Goal: Task Accomplishment & Management: Manage account settings

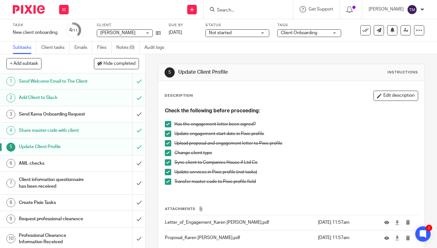
click at [240, 12] on input "Search" at bounding box center [245, 11] width 58 height 6
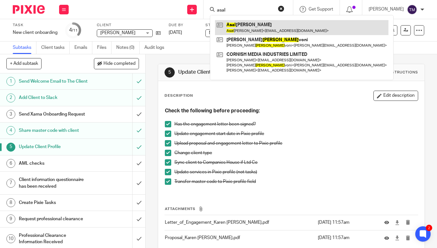
type input "asal"
click at [268, 30] on link at bounding box center [302, 27] width 174 height 15
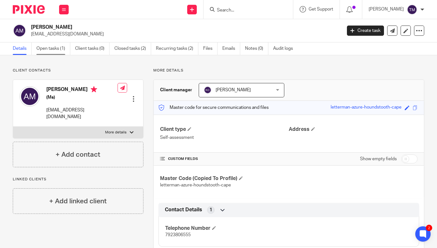
click at [55, 50] on link "Open tasks (1)" at bounding box center [53, 49] width 34 height 12
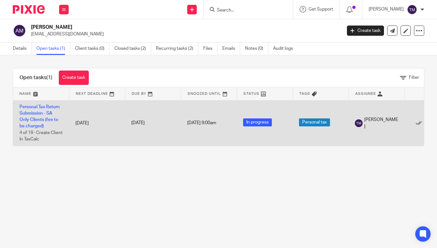
click at [38, 116] on td "Personal Tax Return Submission - SA Only Clients (fee to be charged) 4 of 19 · …" at bounding box center [41, 123] width 56 height 46
click at [39, 114] on link "Personal Tax Return Submission - SA Only Clients (fee to be charged)" at bounding box center [39, 117] width 40 height 24
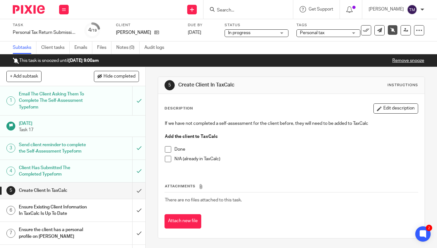
click at [167, 161] on span at bounding box center [168, 159] width 6 height 6
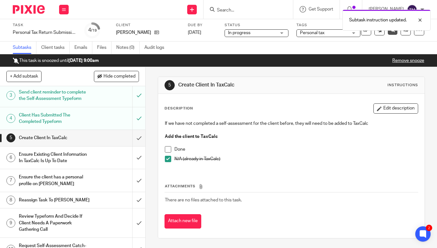
scroll to position [73, 0]
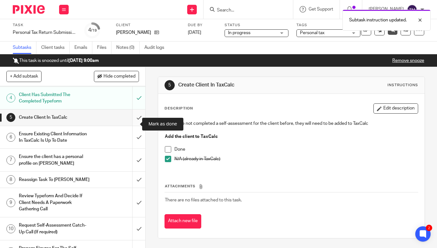
click at [133, 124] on input "submit" at bounding box center [72, 118] width 145 height 16
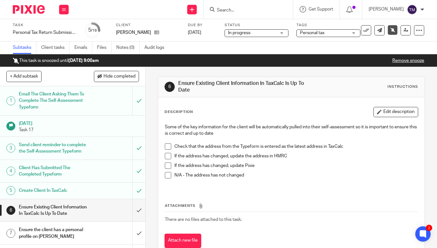
click at [168, 147] on span at bounding box center [168, 147] width 6 height 6
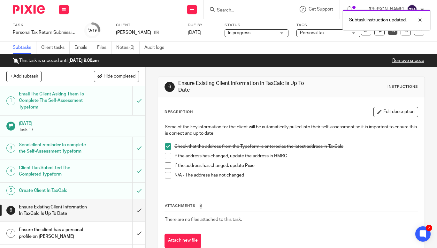
click at [165, 175] on span at bounding box center [168, 175] width 6 height 6
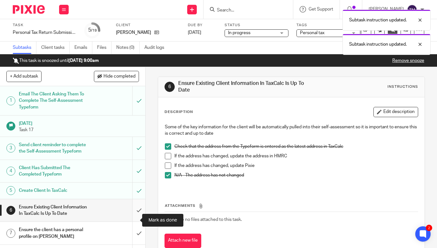
click at [135, 220] on input "submit" at bounding box center [72, 210] width 145 height 23
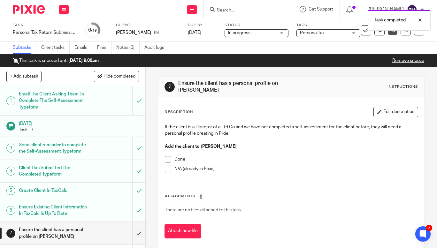
click at [245, 10] on div "Task completed." at bounding box center [325, 18] width 212 height 24
click at [419, 19] on div at bounding box center [415, 20] width 17 height 8
click at [274, 12] on input "Search" at bounding box center [245, 11] width 58 height 6
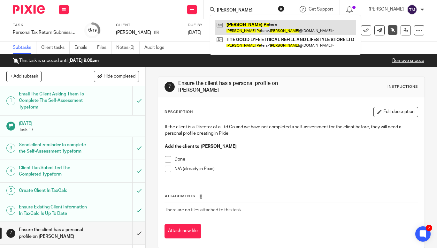
type input "laura pe"
click at [262, 27] on link at bounding box center [285, 27] width 141 height 15
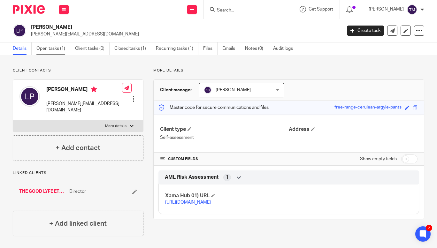
click at [52, 49] on link "Open tasks (1)" at bounding box center [53, 49] width 34 height 12
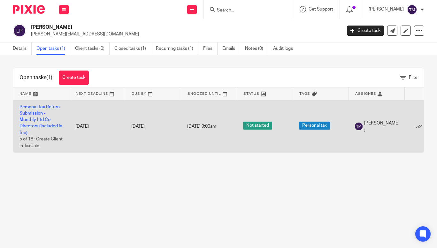
click at [43, 109] on td "Personal Tax Return Submission - Monthly Ltd Co Directors (included in fee) 5 o…" at bounding box center [41, 126] width 56 height 52
click at [36, 111] on td "Personal Tax Return Submission - Monthly Ltd Co Directors (included in fee) 5 o…" at bounding box center [41, 126] width 56 height 52
click at [36, 112] on link "Personal Tax Return Submission - Monthly Ltd Co Directors (included in fee)" at bounding box center [40, 120] width 43 height 30
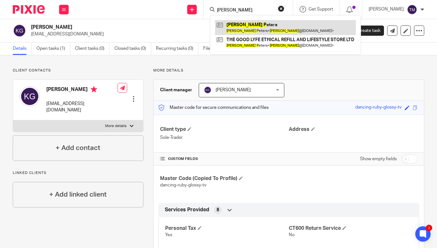
type input "laura p"
click at [256, 23] on link at bounding box center [285, 27] width 141 height 15
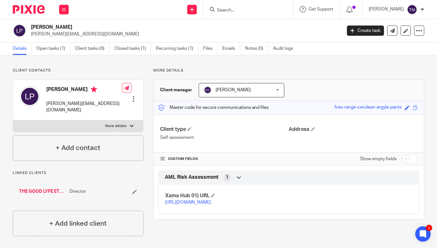
click at [121, 124] on p "More details" at bounding box center [115, 126] width 21 height 5
click at [13, 121] on input "More details" at bounding box center [13, 120] width 0 height 0
checkbox input "true"
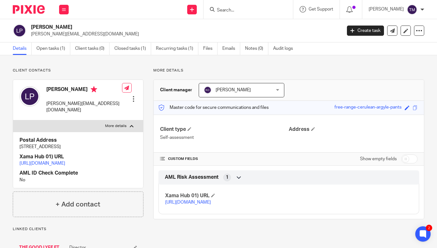
click at [135, 96] on div at bounding box center [133, 99] width 6 height 6
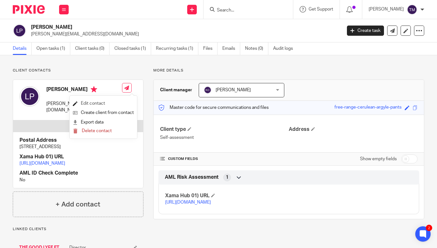
click at [95, 104] on link "Edit contact" at bounding box center [103, 103] width 61 height 9
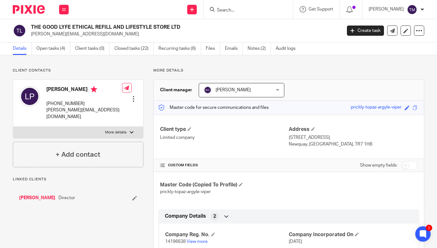
click at [124, 130] on p "More details" at bounding box center [115, 132] width 21 height 5
click at [13, 127] on input "More details" at bounding box center [13, 127] width 0 height 0
checkbox input "true"
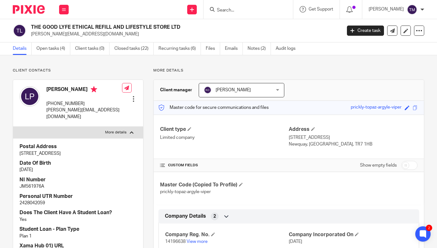
click at [28, 183] on p "JM561976A" at bounding box center [77, 186] width 117 height 6
copy p "JM561976A"
click at [33, 200] on p "2428042059" at bounding box center [77, 203] width 117 height 6
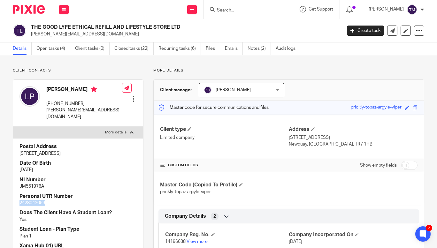
copy p "2428042059"
click at [232, 12] on input "Search" at bounding box center [245, 11] width 58 height 6
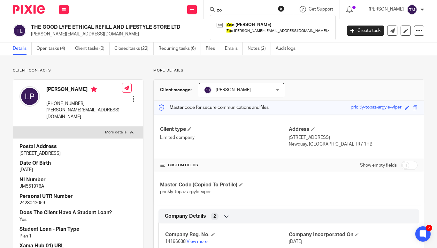
type input "z"
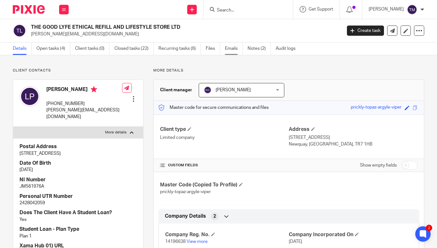
click at [235, 50] on link "Emails" at bounding box center [234, 49] width 18 height 12
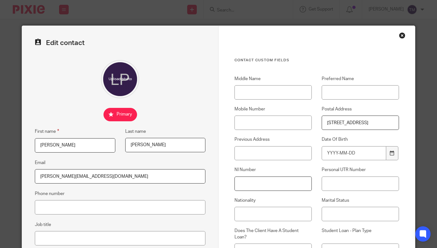
click at [287, 184] on input "NI Number" at bounding box center [273, 184] width 77 height 14
paste input "JM561976A"
type input "JM561976A"
click at [327, 180] on input "Personal UTR Number" at bounding box center [360, 184] width 77 height 14
paste input "2428042059"
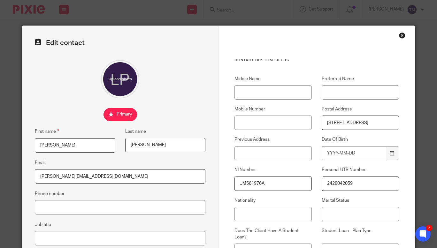
type input "2428042059"
click at [336, 156] on input "Date Of Birth" at bounding box center [354, 153] width 65 height 14
type input "1985-06-06"
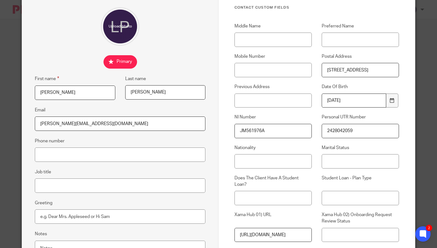
scroll to position [71, 0]
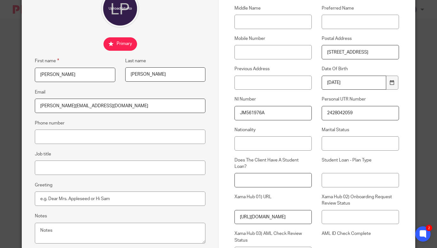
click input "Does The Client Have A Student Loan?"
type input "Yes"
click input "Student Loan - Plan Type"
type input "Plan 1"
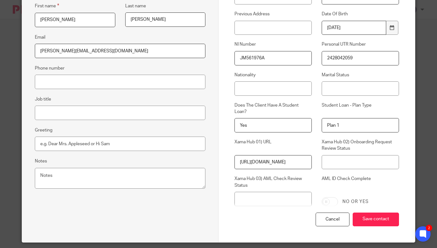
scroll to position [146, 0]
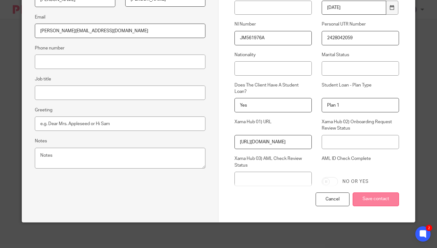
click input "Save contact"
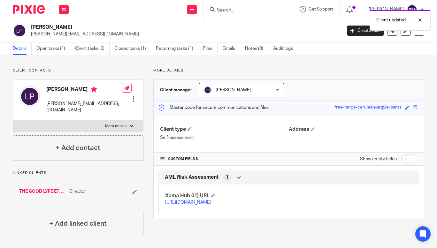
click at [118, 124] on p "More details" at bounding box center [115, 126] width 21 height 5
click at [13, 120] on input "More details" at bounding box center [13, 120] width 0 height 0
checkbox input "true"
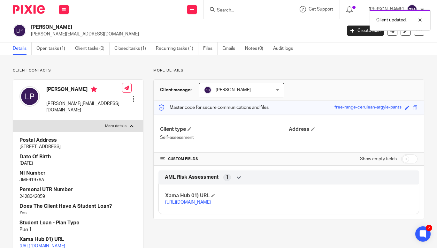
click at [33, 194] on p "2428042059" at bounding box center [77, 197] width 117 height 6
copy p "2428042059"
click at [31, 177] on p "JM561976A" at bounding box center [77, 180] width 117 height 6
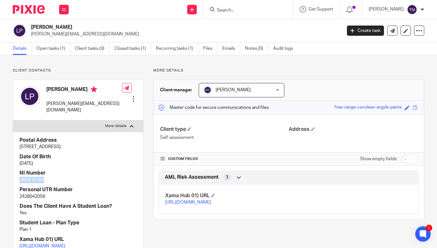
copy p "JM561976A"
drag, startPoint x: 21, startPoint y: 138, endPoint x: 118, endPoint y: 144, distance: 97.0
click at [118, 144] on div "Postal Address 22 Jubilee Street, Newquay, Cornwall, TR7 1LA Date Of Birth 6 Ju…" at bounding box center [78, 201] width 130 height 139
copy p "2 Jubilee Street, Newquay, Cornwall, TR7 1LA"
click at [237, 14] on div at bounding box center [248, 9] width 89 height 19
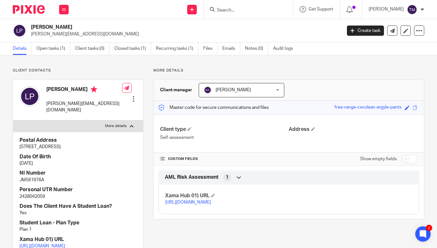
click at [241, 11] on input "Search" at bounding box center [245, 11] width 58 height 6
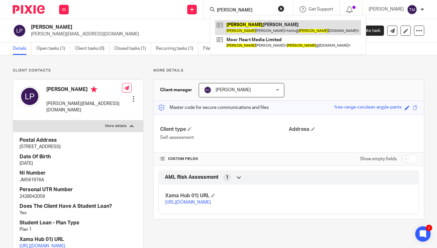
type input "greg"
click at [253, 24] on link at bounding box center [288, 27] width 146 height 15
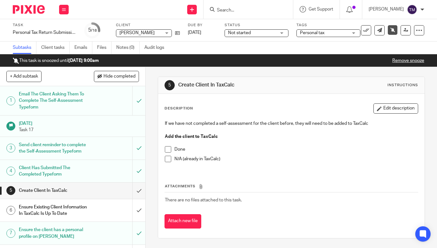
click at [167, 150] on span at bounding box center [168, 149] width 6 height 6
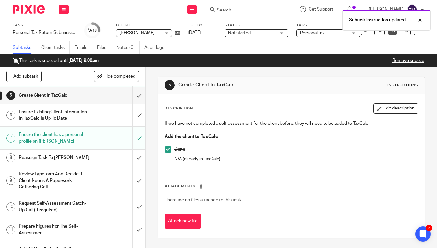
scroll to position [69, 0]
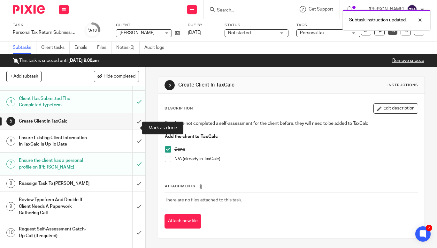
click at [133, 127] on input "submit" at bounding box center [72, 121] width 145 height 16
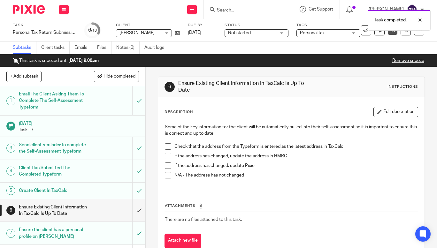
click at [166, 146] on span at bounding box center [168, 147] width 6 height 6
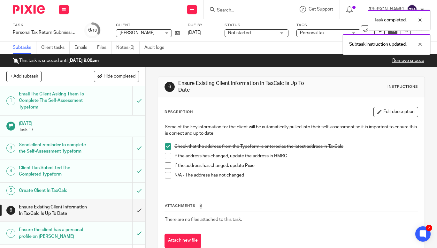
click at [165, 176] on span at bounding box center [168, 175] width 6 height 6
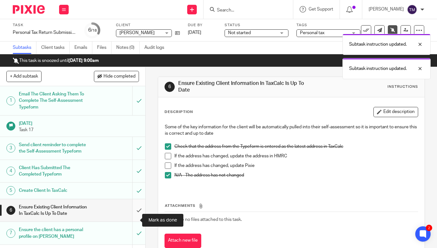
click at [131, 219] on input "submit" at bounding box center [72, 210] width 145 height 23
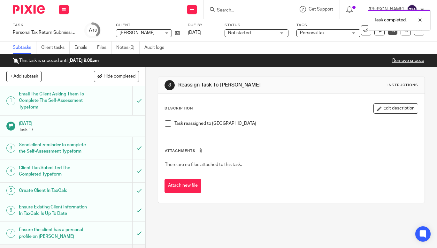
click at [232, 7] on div "Task completed." at bounding box center [325, 18] width 212 height 24
click at [239, 16] on div "Task completed." at bounding box center [325, 18] width 212 height 24
click at [422, 21] on div at bounding box center [415, 20] width 17 height 8
click at [249, 9] on input "Search" at bounding box center [245, 11] width 58 height 6
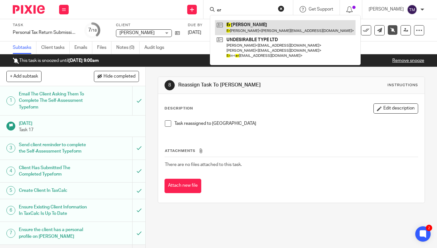
type input "er"
click at [255, 20] on link at bounding box center [285, 27] width 141 height 15
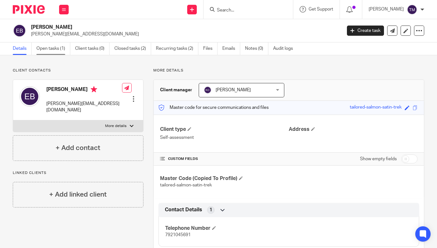
click at [58, 46] on link "Open tasks (1)" at bounding box center [53, 49] width 34 height 12
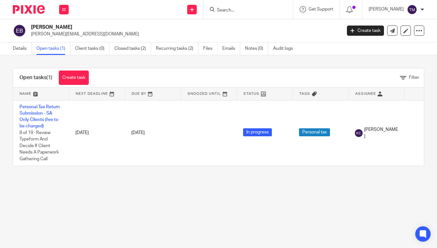
click at [269, 9] on input "Search" at bounding box center [245, 11] width 58 height 6
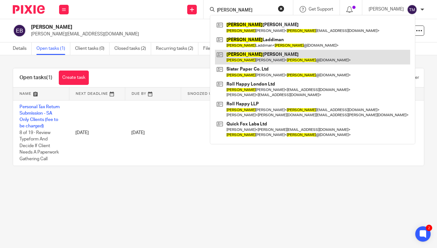
type input "[PERSON_NAME]"
click at [277, 52] on link at bounding box center [312, 57] width 195 height 15
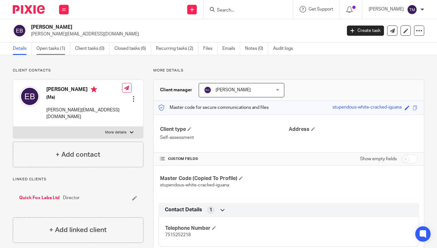
click at [53, 50] on link "Open tasks (1)" at bounding box center [53, 49] width 34 height 12
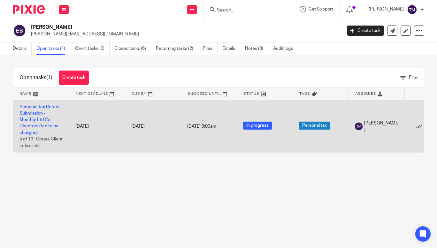
click at [33, 110] on td "Personal Tax Return Submission - Monthly Ltd Co Directors (fee to be charged) 5…" at bounding box center [41, 126] width 56 height 52
click at [36, 114] on link "Personal Tax Return Submission - Monthly Ltd Co Directors (fee to be charged)" at bounding box center [39, 120] width 40 height 30
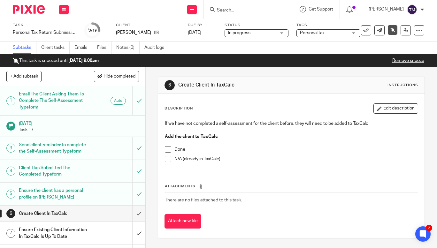
click at [165, 160] on span at bounding box center [168, 159] width 6 height 6
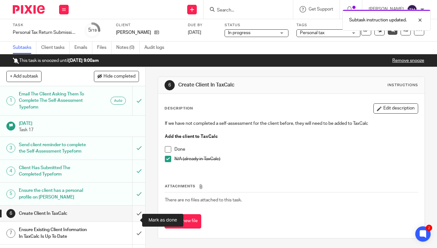
click at [131, 219] on input "submit" at bounding box center [72, 214] width 145 height 16
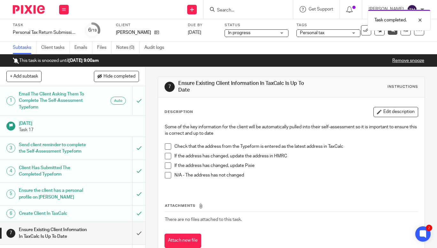
click at [165, 175] on span at bounding box center [168, 175] width 6 height 6
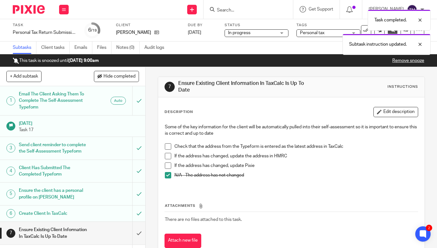
click at [167, 146] on span at bounding box center [168, 147] width 6 height 6
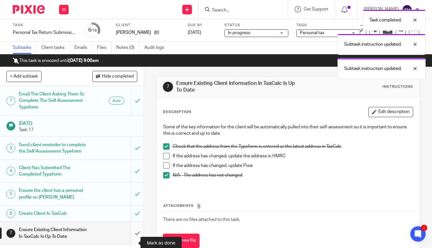
click at [136, 234] on input "submit" at bounding box center [72, 233] width 144 height 23
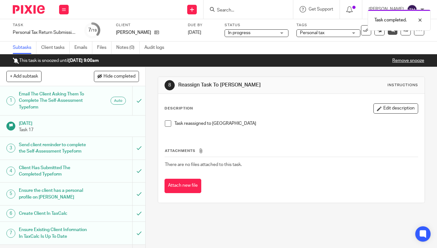
click at [248, 11] on div "Task completed." at bounding box center [325, 18] width 212 height 24
click at [236, 7] on div "Task completed." at bounding box center [325, 18] width 212 height 24
click at [424, 18] on div "Task completed." at bounding box center [399, 20] width 63 height 21
click at [245, 9] on input "Search" at bounding box center [245, 11] width 58 height 6
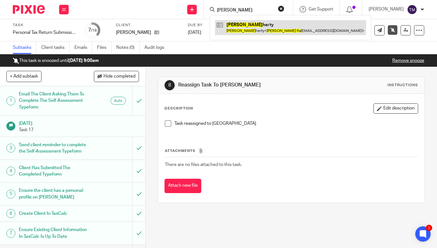
type input "danny fla"
click at [257, 23] on link at bounding box center [290, 27] width 151 height 15
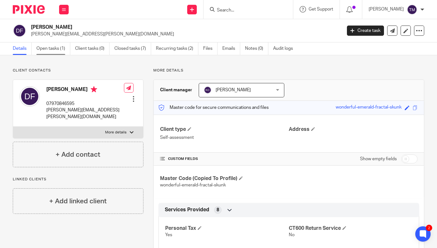
drag, startPoint x: 55, startPoint y: 54, endPoint x: 49, endPoint y: 45, distance: 10.8
click at [49, 45] on link "Open tasks (1)" at bounding box center [53, 49] width 34 height 12
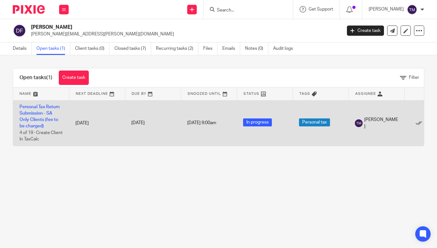
click at [39, 110] on td "Personal Tax Return Submission - SA Only Clients (fee to be charged) 4 of 19 · …" at bounding box center [41, 123] width 56 height 46
click at [41, 104] on td "Personal Tax Return Submission - SA Only Clients (fee to be charged) 4 of 19 · …" at bounding box center [41, 123] width 56 height 46
click at [41, 107] on link "Personal Tax Return Submission - SA Only Clients (fee to be charged)" at bounding box center [39, 117] width 40 height 24
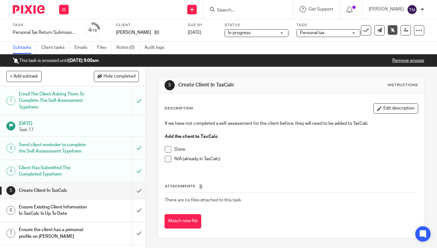
click at [165, 160] on span at bounding box center [168, 159] width 6 height 6
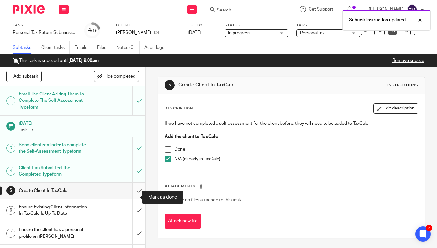
click at [133, 199] on input "submit" at bounding box center [72, 191] width 145 height 16
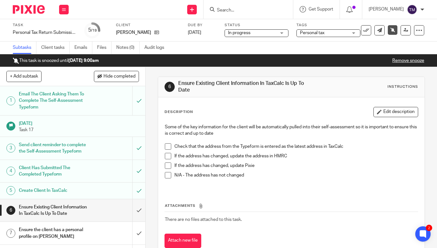
click at [165, 175] on span at bounding box center [168, 175] width 6 height 6
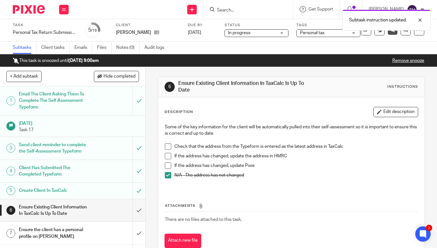
click at [167, 147] on span at bounding box center [168, 147] width 6 height 6
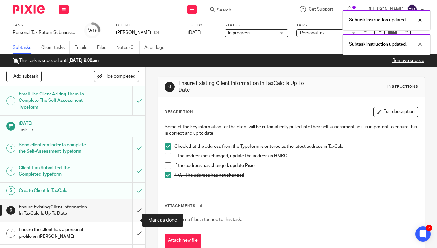
click at [132, 222] on input "submit" at bounding box center [72, 210] width 145 height 23
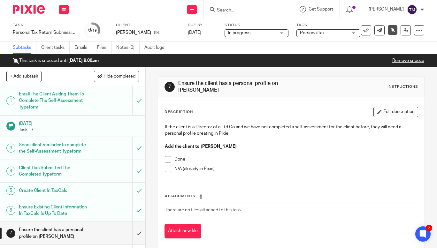
click at [257, 8] on input "Search" at bounding box center [245, 11] width 58 height 6
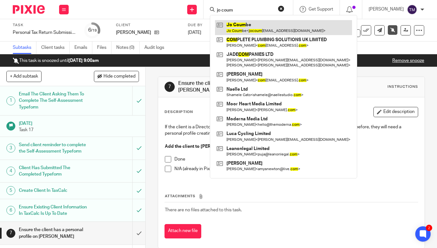
type input "jo coum"
click at [257, 20] on link at bounding box center [283, 27] width 137 height 15
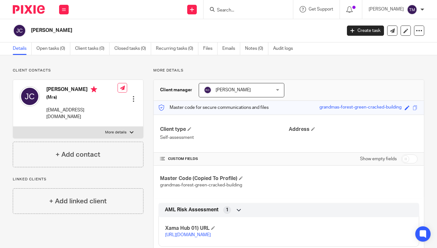
click at [118, 130] on p "More details" at bounding box center [115, 132] width 21 height 5
click at [13, 127] on input "More details" at bounding box center [13, 127] width 0 height 0
checkbox input "true"
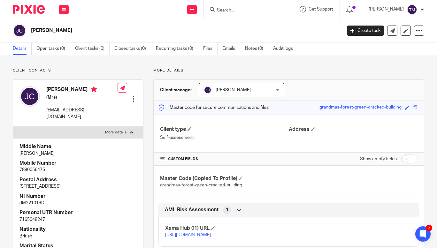
click at [35, 217] on p "7165048247" at bounding box center [77, 220] width 117 height 6
copy p "7165048247"
click at [49, 43] on link "Open tasks (0)" at bounding box center [53, 49] width 34 height 12
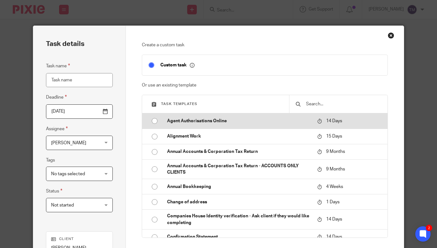
click at [152, 121] on input "radio" at bounding box center [155, 121] width 12 height 12
type input "[DATE]"
type input "Agent Authorisations Online"
checkbox input "false"
radio input "false"
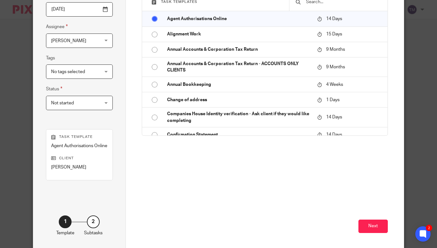
scroll to position [129, 0]
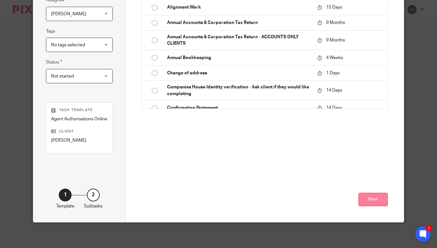
click at [372, 201] on button "Next" at bounding box center [373, 200] width 29 height 14
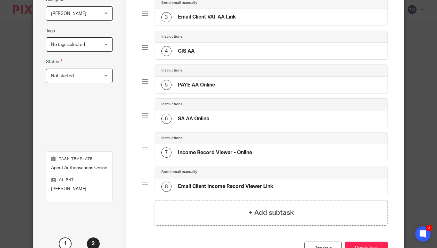
click at [144, 83] on div at bounding box center [145, 81] width 6 height 6
click at [288, 82] on div "5 PAYE AA Online" at bounding box center [271, 85] width 233 height 17
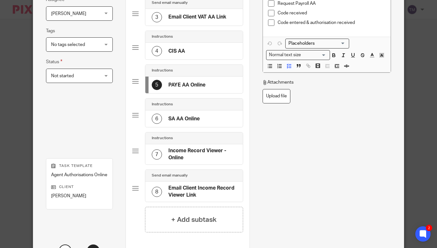
scroll to position [185, 0]
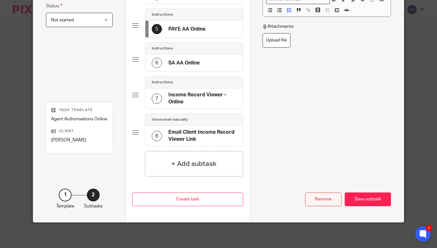
click at [322, 197] on div "Remove" at bounding box center [323, 200] width 36 height 14
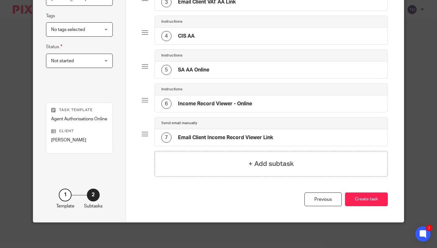
scroll to position [144, 0]
click at [218, 38] on div "4 CIS AA" at bounding box center [271, 36] width 233 height 17
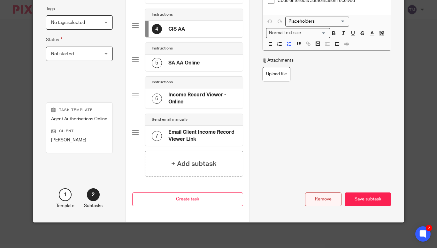
click at [322, 199] on div "Remove" at bounding box center [323, 200] width 36 height 14
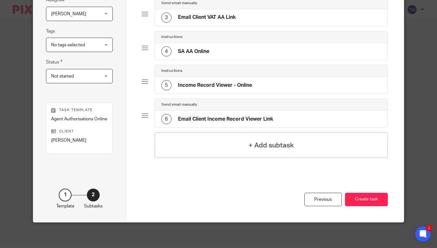
click at [268, 16] on div "3 Email Client VAT AA Link" at bounding box center [271, 17] width 233 height 17
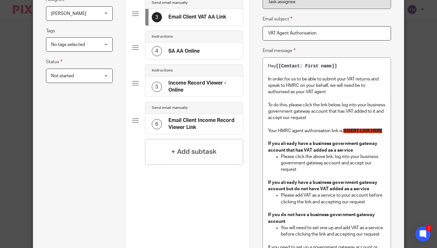
scroll to position [185, 0]
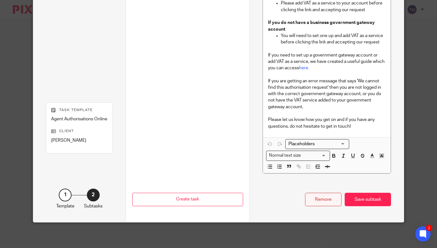
click at [324, 196] on div "Remove" at bounding box center [323, 200] width 36 height 14
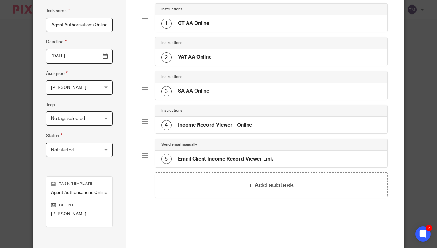
scroll to position [20, 0]
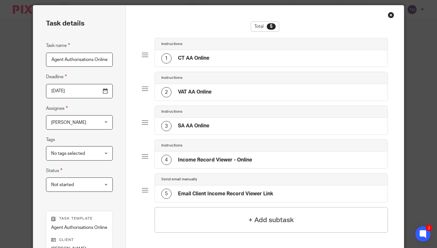
click at [210, 58] on div "1 CT AA Online" at bounding box center [271, 58] width 233 height 17
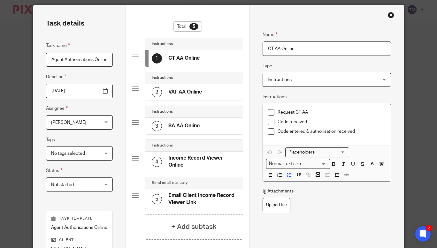
scroll to position [129, 0]
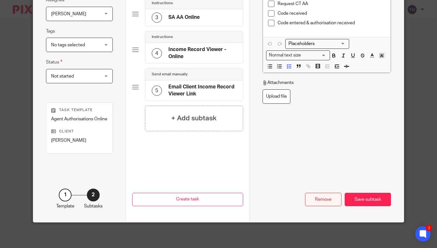
click at [311, 199] on div "Remove" at bounding box center [323, 200] width 36 height 14
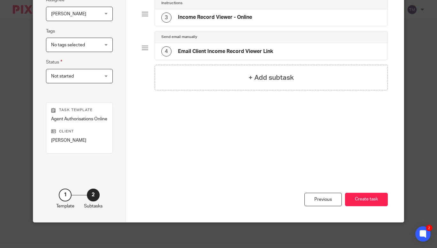
scroll to position [0, 0]
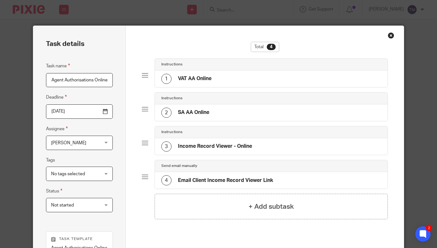
click at [242, 76] on div "1 VAT AA Online" at bounding box center [271, 79] width 233 height 17
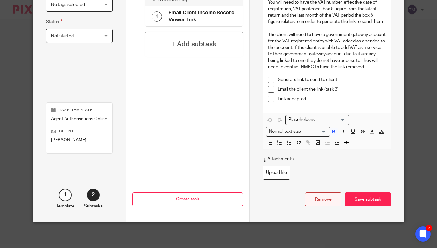
click at [322, 198] on div "Remove" at bounding box center [323, 200] width 36 height 14
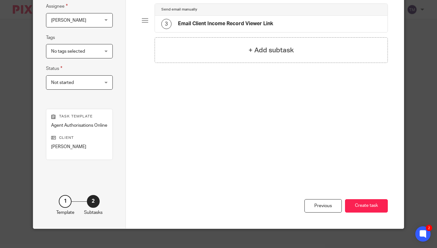
scroll to position [129, 0]
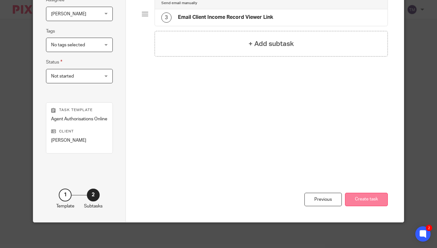
click at [364, 202] on button "Create task" at bounding box center [366, 200] width 43 height 14
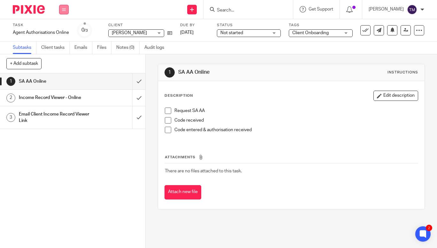
click at [62, 8] on icon at bounding box center [64, 10] width 4 height 4
click at [62, 29] on link "Work" at bounding box center [60, 29] width 11 height 4
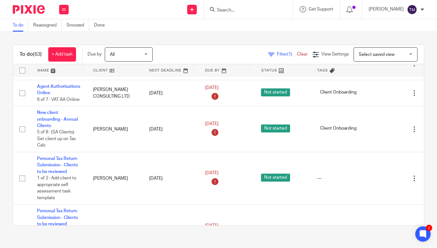
scroll to position [382, 0]
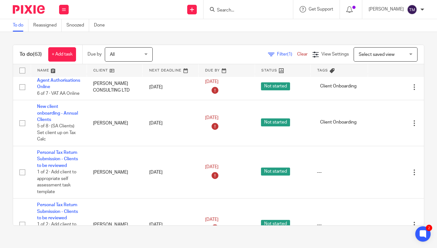
click at [277, 52] on span "Filter (1)" at bounding box center [287, 54] width 20 height 4
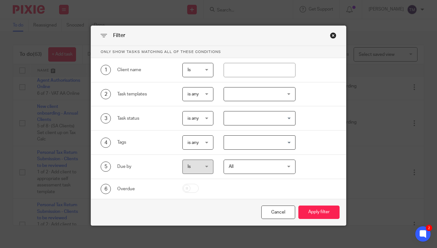
click at [275, 96] on div at bounding box center [260, 94] width 72 height 14
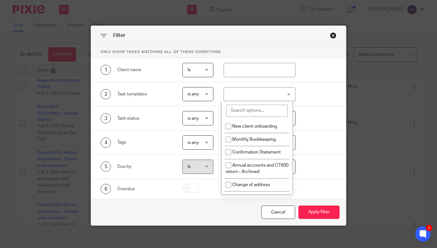
click at [259, 113] on input "search" at bounding box center [257, 111] width 62 height 12
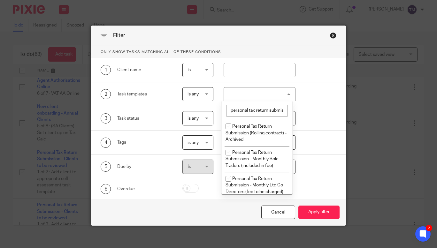
scroll to position [0, 1]
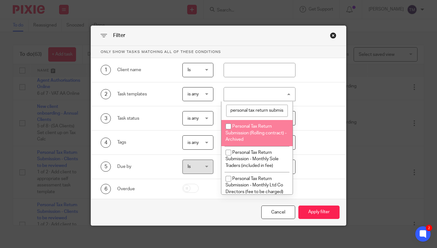
type input "personal tax return submis"
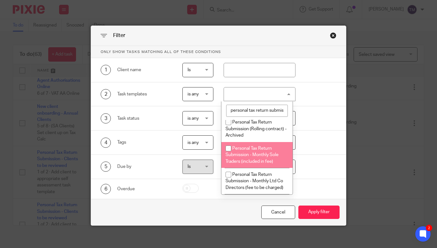
click at [228, 148] on input "checkbox" at bounding box center [228, 149] width 12 height 12
checkbox input "true"
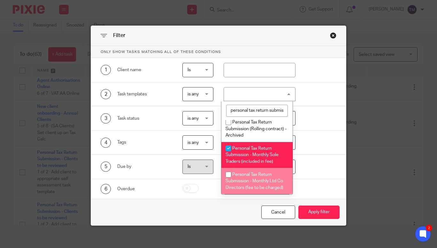
click at [229, 174] on input "checkbox" at bounding box center [228, 175] width 12 height 12
checkbox input "true"
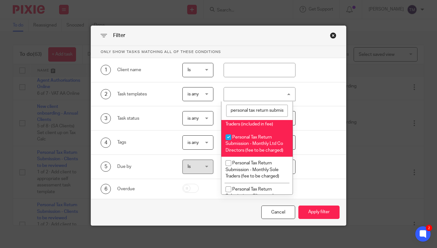
scroll to position [58, 0]
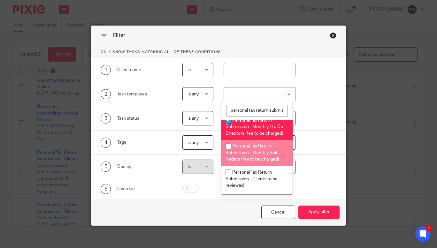
click at [228, 148] on input "checkbox" at bounding box center [228, 146] width 12 height 12
checkbox input "true"
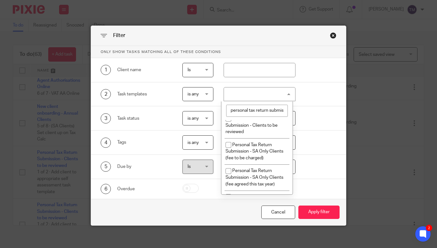
scroll to position [114, 0]
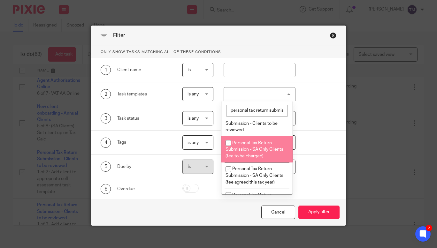
click at [229, 143] on input "checkbox" at bounding box center [228, 143] width 12 height 12
checkbox input "true"
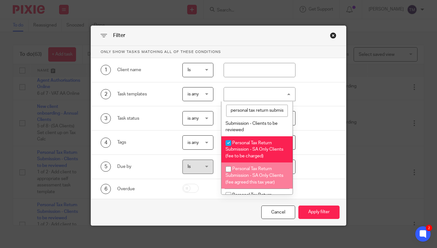
click at [229, 171] on input "checkbox" at bounding box center [228, 169] width 12 height 12
checkbox input "true"
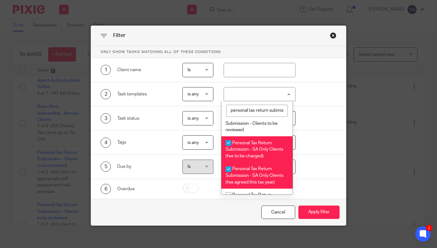
scroll to position [141, 0]
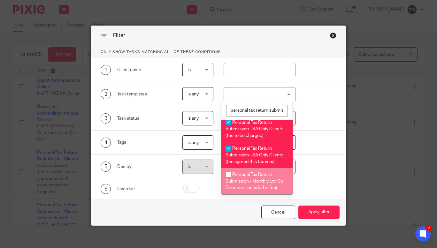
click at [228, 173] on input "checkbox" at bounding box center [228, 175] width 12 height 12
checkbox input "true"
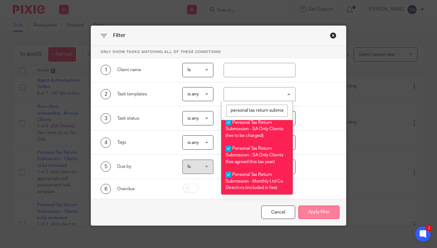
click at [316, 209] on button "Apply filter" at bounding box center [319, 213] width 41 height 14
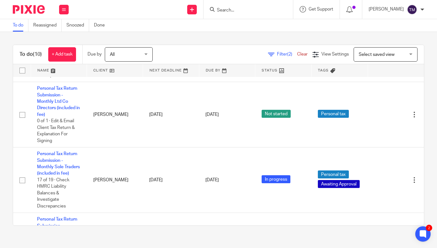
scroll to position [364, 0]
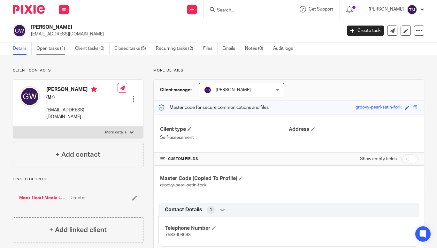
click at [45, 47] on link "Open tasks (1)" at bounding box center [53, 49] width 34 height 12
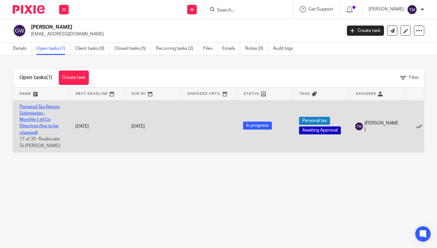
click at [42, 107] on link "Personal Tax Return Submission - Monthly Ltd Co Directors (fee to be charged)" at bounding box center [39, 120] width 40 height 30
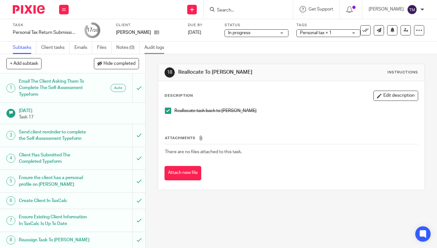
click at [155, 49] on link "Audit logs" at bounding box center [156, 48] width 25 height 12
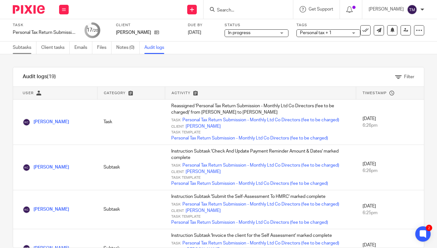
click at [19, 49] on link "Subtasks" at bounding box center [25, 48] width 24 height 12
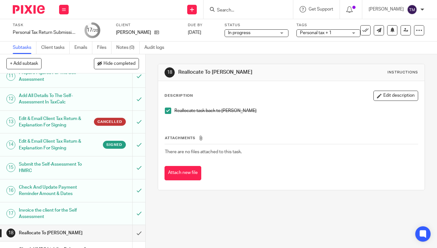
scroll to position [289, 0]
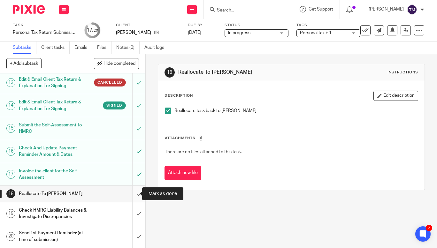
click at [134, 198] on input "submit" at bounding box center [72, 194] width 145 height 16
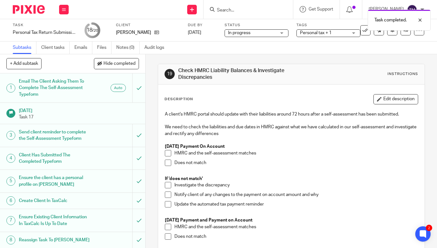
click at [233, 8] on div "Task completed." at bounding box center [325, 18] width 212 height 24
click at [245, 9] on div "Task completed." at bounding box center [325, 18] width 212 height 24
click at [421, 22] on div at bounding box center [415, 20] width 17 height 8
click at [245, 9] on input "Search" at bounding box center [245, 11] width 58 height 6
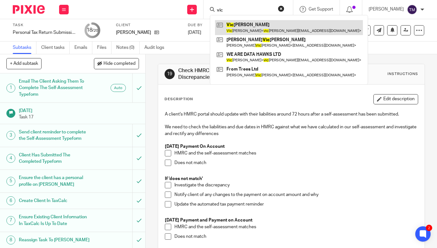
type input "vic"
click at [251, 25] on link at bounding box center [289, 27] width 148 height 15
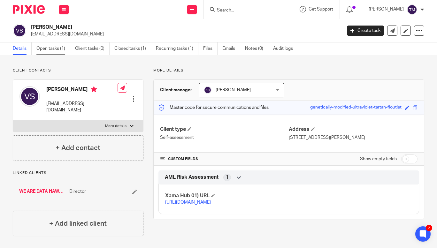
click at [47, 51] on link "Open tasks (1)" at bounding box center [53, 49] width 34 height 12
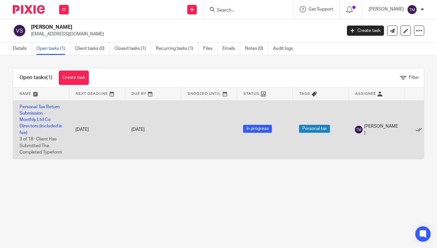
click at [36, 117] on td "Personal Tax Return Submission - Monthly Ltd Co Directors (included in fee) 3 o…" at bounding box center [41, 129] width 56 height 59
click at [37, 118] on link "Personal Tax Return Submission - Monthly Ltd Co Directors (included in fee)" at bounding box center [40, 120] width 43 height 30
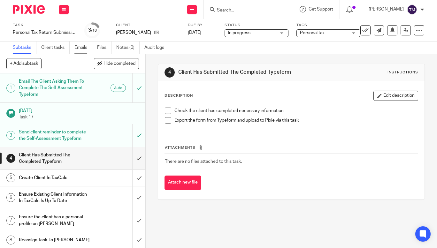
click at [82, 50] on link "Emails" at bounding box center [83, 48] width 18 height 12
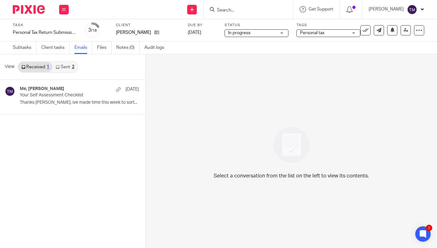
click at [66, 65] on link "Sent 2" at bounding box center [64, 67] width 25 height 10
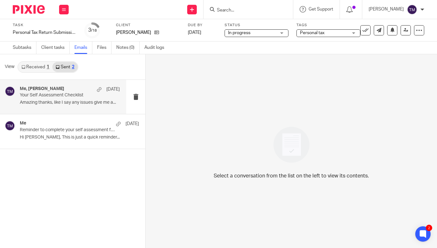
click at [60, 99] on div "Me, [PERSON_NAME] [DATE] Your Self Assessment Checklist Amazing thanks, like I …" at bounding box center [70, 96] width 100 height 21
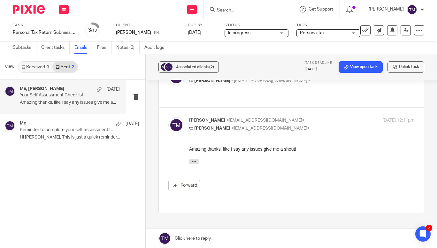
scroll to position [183, 0]
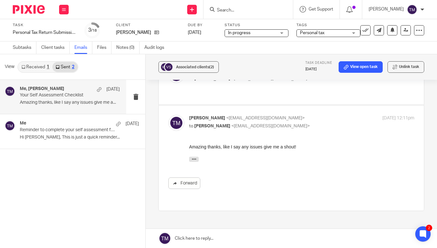
click at [211, 240] on link at bounding box center [292, 238] width 292 height 19
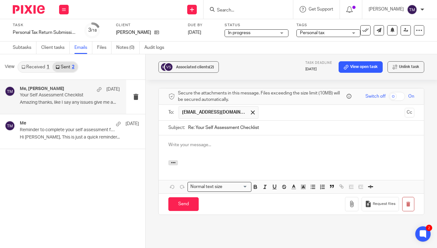
scroll to position [0, 0]
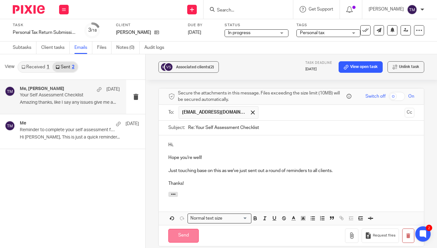
click at [188, 229] on input "Send" at bounding box center [183, 236] width 30 height 14
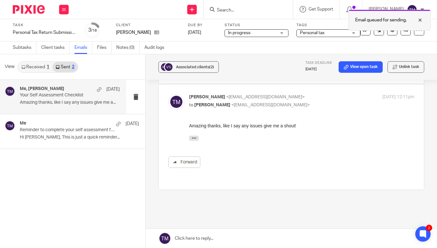
click at [423, 16] on div "Email queued for sending." at bounding box center [390, 20] width 82 height 21
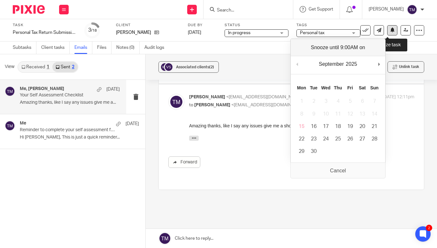
click at [390, 31] on icon at bounding box center [392, 29] width 5 height 5
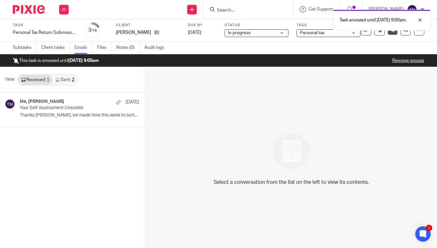
click at [269, 11] on div "Task snoozed until 6 Oct 2025 9:00am." at bounding box center [325, 18] width 212 height 24
click at [423, 20] on div at bounding box center [415, 20] width 17 height 8
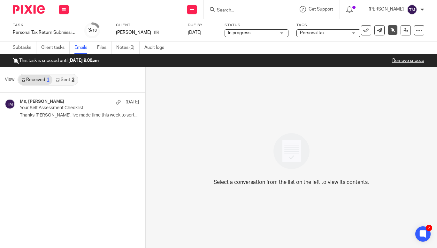
click at [232, 10] on input "Search" at bounding box center [245, 11] width 58 height 6
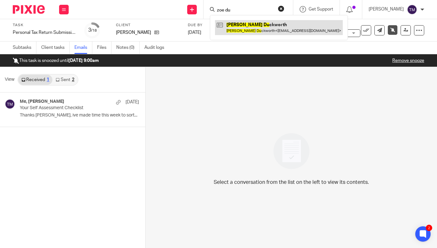
type input "zoe du"
click at [254, 24] on link at bounding box center [279, 27] width 128 height 15
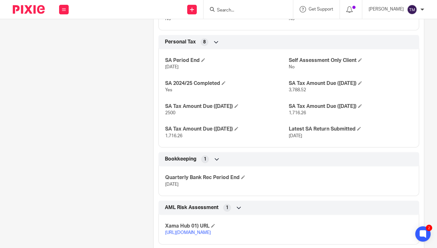
scroll to position [282, 0]
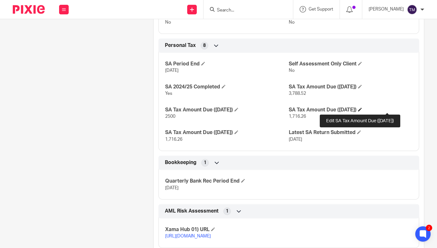
click at [362, 109] on span at bounding box center [360, 110] width 4 height 4
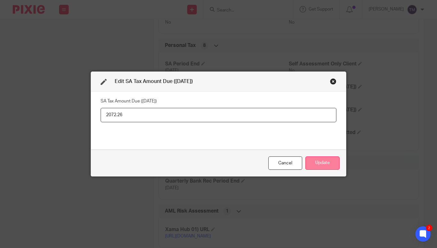
type input "2072.26"
click at [328, 162] on button "Update" at bounding box center [323, 164] width 34 height 14
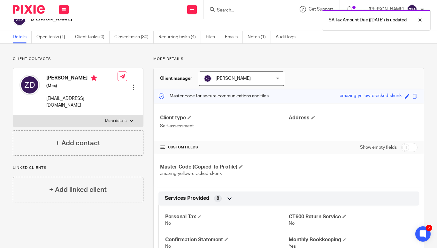
scroll to position [0, 0]
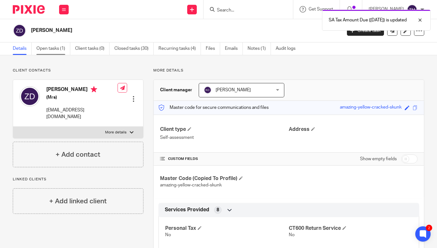
click at [54, 48] on link "Open tasks (1)" at bounding box center [53, 49] width 34 height 12
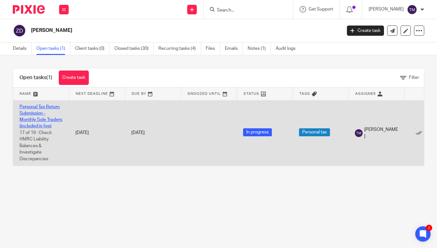
click at [33, 112] on link "Personal Tax Return Submission - Monthly Sole Traders (included in fee)" at bounding box center [40, 117] width 43 height 24
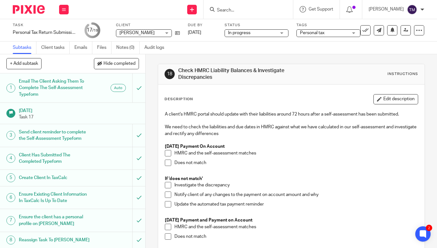
click at [166, 235] on span at bounding box center [168, 237] width 6 height 6
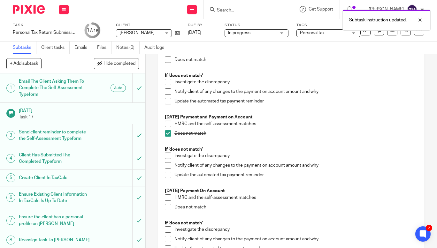
scroll to position [105, 0]
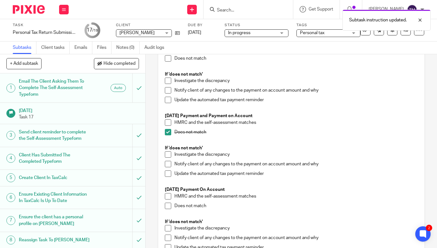
click at [166, 155] on span at bounding box center [168, 155] width 6 height 6
click at [167, 165] on span at bounding box center [168, 164] width 6 height 6
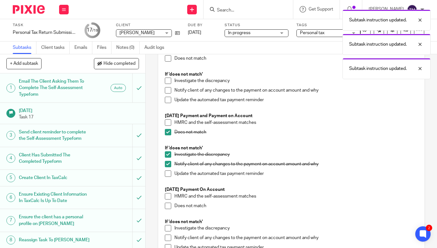
click at [167, 174] on span at bounding box center [168, 174] width 6 height 6
click at [165, 197] on span at bounding box center [168, 196] width 6 height 6
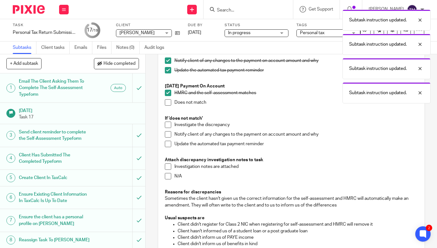
scroll to position [209, 0]
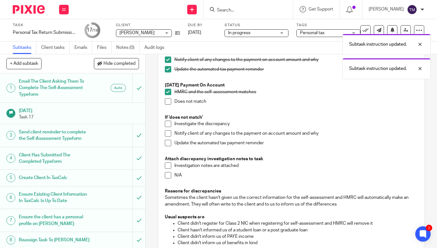
click at [166, 166] on span at bounding box center [168, 166] width 6 height 6
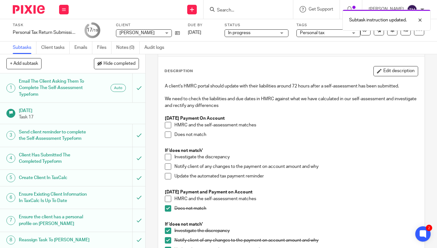
scroll to position [0, 0]
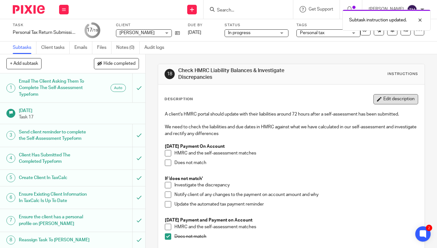
click at [385, 100] on button "Edit description" at bounding box center [396, 99] width 45 height 10
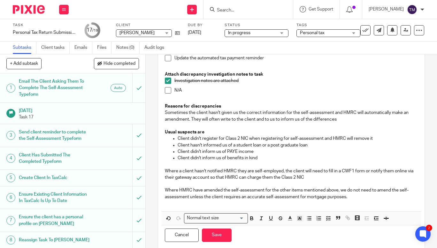
scroll to position [290, 0]
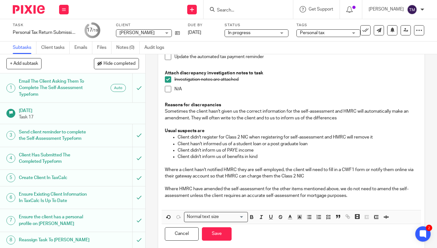
click at [370, 198] on p "Where HMRC have amended the self-assessment for the other items mentioned above…" at bounding box center [291, 192] width 253 height 13
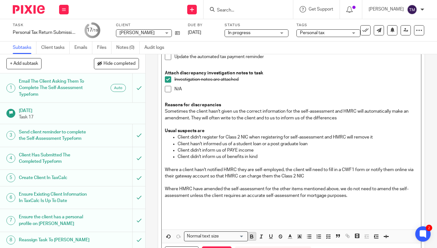
click at [251, 238] on icon "button" at bounding box center [252, 238] width 3 height 2
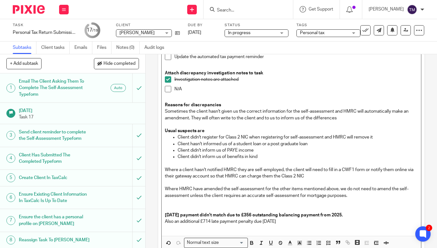
scroll to position [332, 0]
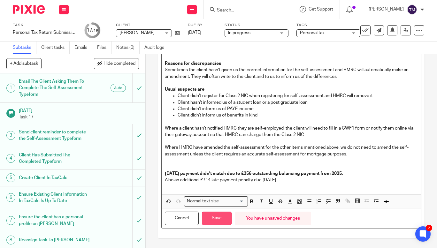
click at [206, 218] on button "Save" at bounding box center [217, 219] width 30 height 14
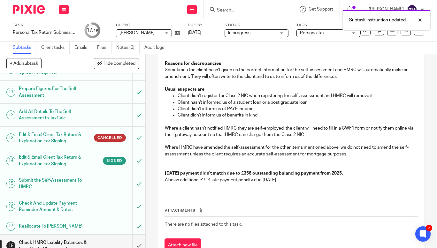
scroll to position [266, 0]
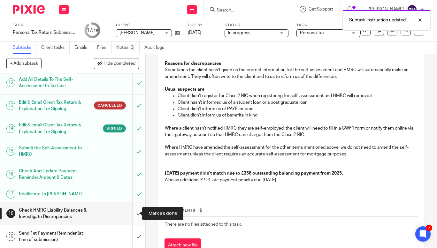
click at [132, 211] on input "submit" at bounding box center [72, 214] width 145 height 23
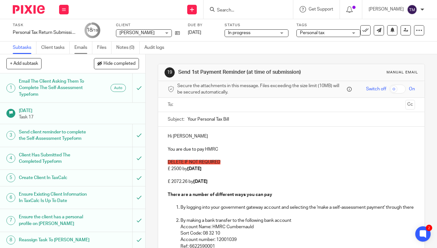
click at [79, 45] on link "Emails" at bounding box center [83, 48] width 18 height 12
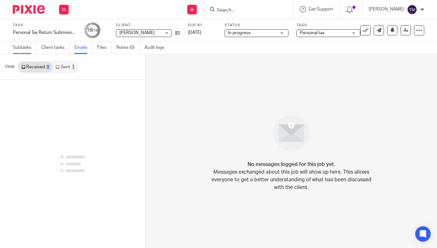
click at [18, 47] on link "Subtasks" at bounding box center [25, 48] width 24 height 12
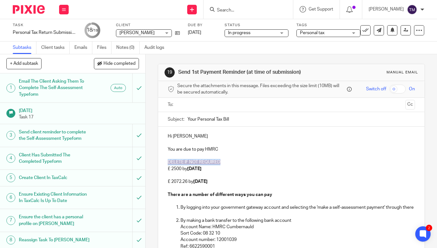
drag, startPoint x: 222, startPoint y: 162, endPoint x: 167, endPoint y: 159, distance: 55.1
click at [168, 159] on p "DELETE IF NOT REQUIRED" at bounding box center [291, 162] width 247 height 6
drag, startPoint x: 228, startPoint y: 167, endPoint x: 157, endPoint y: 158, distance: 71.2
click at [158, 158] on div "Hi [PERSON_NAME] You are due to pay HMRC DELETE IF NOT REQUIRED £ 2500 by [DATE…" at bounding box center [291, 246] width 267 height 238
click at [173, 167] on p "£ 2500 by [DATE]" at bounding box center [291, 169] width 247 height 6
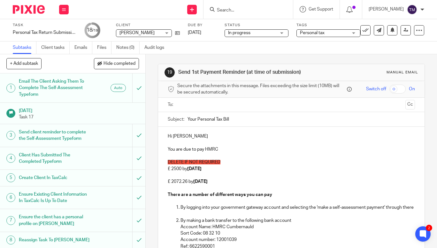
click at [170, 168] on p "£ 2500 by [DATE]" at bounding box center [291, 169] width 247 height 6
click at [171, 167] on p "£ 2500 by [DATE]" at bounding box center [291, 169] width 247 height 6
drag, startPoint x: 169, startPoint y: 169, endPoint x: 181, endPoint y: 168, distance: 12.5
click at [181, 168] on p "£ 2500 by [DATE]" at bounding box center [291, 169] width 247 height 6
drag, startPoint x: 185, startPoint y: 168, endPoint x: 188, endPoint y: 169, distance: 3.7
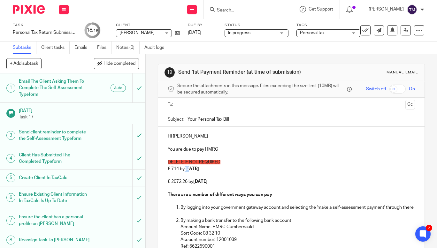
click at [188, 169] on strong "[DATE]" at bounding box center [192, 169] width 14 height 4
click at [199, 169] on strong "[DATE]" at bounding box center [192, 169] width 14 height 4
drag, startPoint x: 225, startPoint y: 160, endPoint x: 154, endPoint y: 159, distance: 71.6
click at [154, 159] on div "19 Send 1st Payment Reminder (at time of submission) Manual email Secure the at…" at bounding box center [292, 151] width 292 height 194
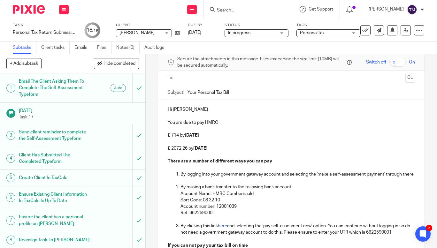
scroll to position [26, 0]
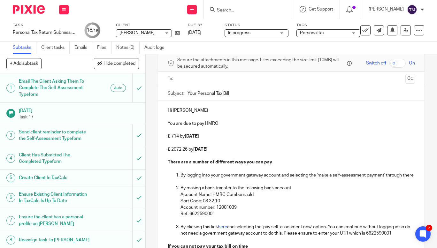
click at [193, 82] on input "text" at bounding box center [291, 78] width 223 height 7
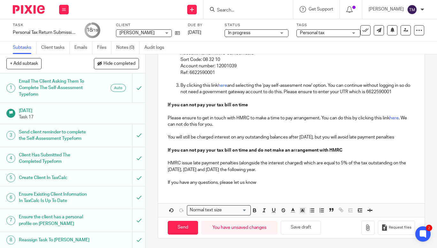
scroll to position [182, 0]
click at [177, 226] on input "Send" at bounding box center [183, 228] width 30 height 14
type input "Sent"
click at [363, 28] on icon at bounding box center [365, 30] width 6 height 6
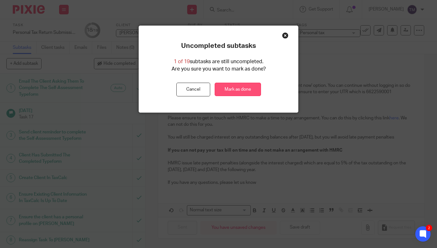
click at [236, 91] on link "Mark as done" at bounding box center [238, 90] width 46 height 14
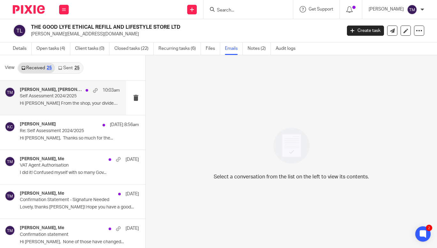
click at [59, 105] on p "Hi [PERSON_NAME] From the shop, your dividends are..." at bounding box center [70, 103] width 100 height 5
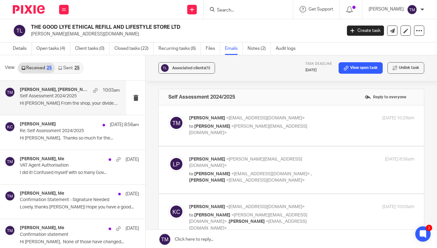
click at [246, 4] on div at bounding box center [248, 9] width 89 height 19
click at [245, 8] on input "Search" at bounding box center [245, 11] width 58 height 6
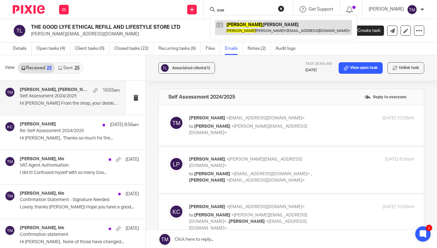
type input "zoe"
click at [250, 29] on link at bounding box center [283, 27] width 137 height 15
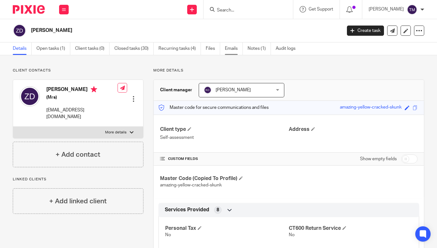
click at [235, 48] on link "Emails" at bounding box center [234, 49] width 18 height 12
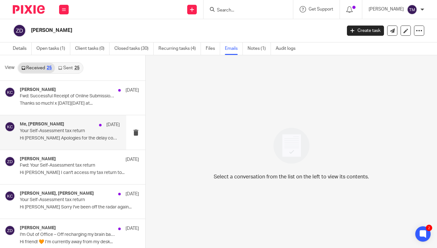
click at [66, 129] on p "Your Self-Assessment tax return" at bounding box center [60, 130] width 80 height 5
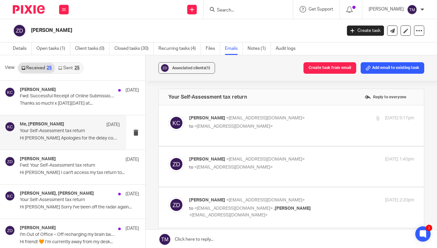
click at [294, 120] on p "[PERSON_NAME] <[EMAIL_ADDRESS][DOMAIN_NAME]>" at bounding box center [264, 118] width 150 height 7
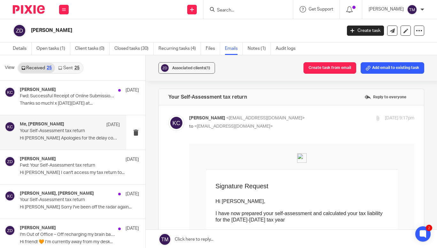
click at [315, 122] on div "[PERSON_NAME] <[EMAIL_ADDRESS][DOMAIN_NAME]> to <[EMAIL_ADDRESS][DOMAIN_NAME]>" at bounding box center [264, 122] width 150 height 15
checkbox input "false"
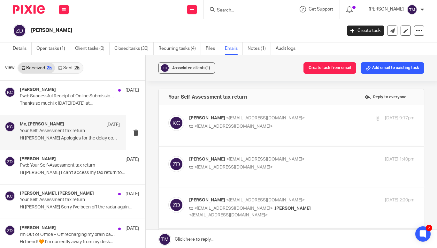
click at [287, 157] on span "<[EMAIL_ADDRESS][DOMAIN_NAME]>" at bounding box center [265, 159] width 79 height 4
checkbox input "true"
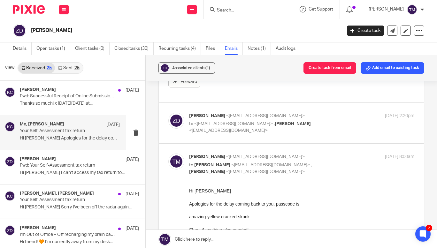
scroll to position [348, 0]
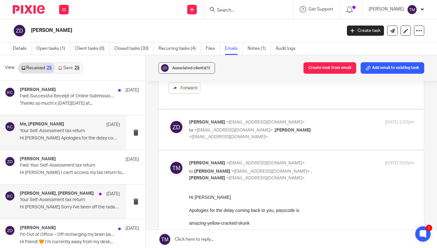
click at [65, 198] on p "Your Self-Assessment tax return" at bounding box center [60, 200] width 80 height 5
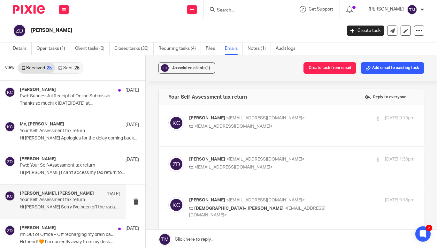
scroll to position [0, 0]
click at [328, 124] on p "to <contact@positiveorange.co.uk>" at bounding box center [264, 126] width 150 height 7
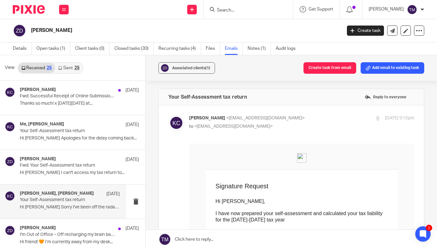
click at [168, 115] on input "checkbox" at bounding box center [168, 115] width 0 height 0
checkbox input "false"
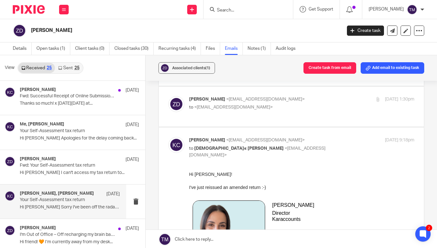
scroll to position [61, 0]
click at [295, 104] on p "to <kara@karaccounts.com>" at bounding box center [264, 107] width 150 height 7
checkbox input "true"
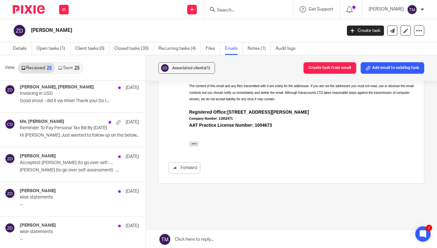
scroll to position [251, 0]
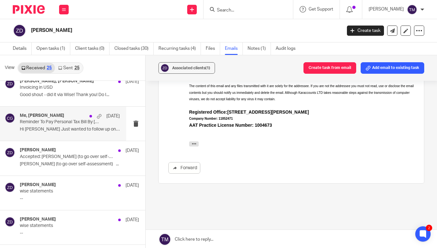
click at [66, 128] on p "Hi Zoe Just wanted to follow up on the below..." at bounding box center [70, 129] width 100 height 5
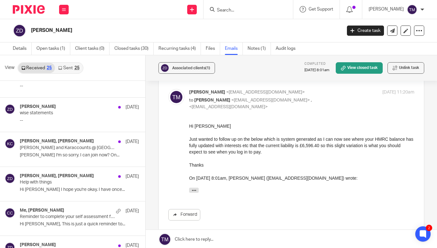
scroll to position [375, 0]
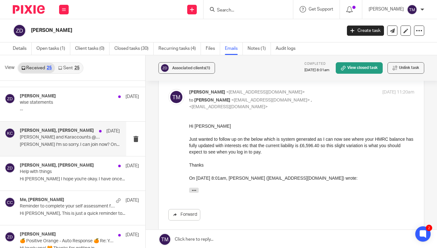
click at [74, 142] on p "Ahhhh Kara I'm so sorry. I can join now? On..." at bounding box center [70, 144] width 100 height 5
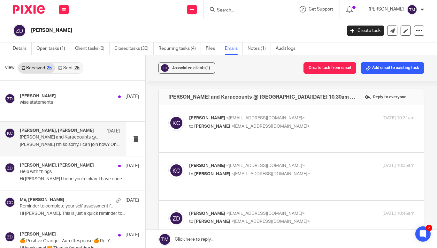
scroll to position [0, 0]
click at [302, 163] on p "Kara Curtayne <kara@karaccounts.com>" at bounding box center [264, 166] width 150 height 7
checkbox input "true"
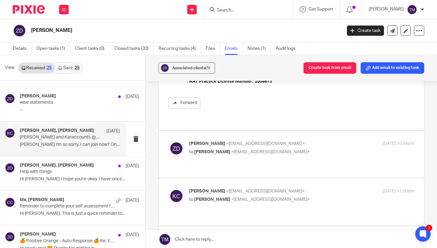
scroll to position [343, 0]
click at [333, 188] on div "Kara Curtayne <kara@karaccounts.com> to Zoe Duckworth <contact@positiveorange.c…" at bounding box center [301, 196] width 225 height 16
checkbox input "true"
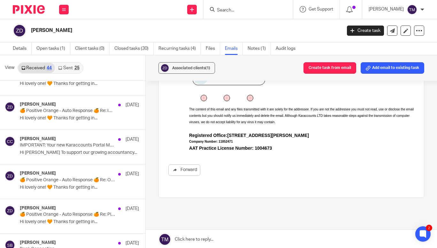
scroll to position [1356, 0]
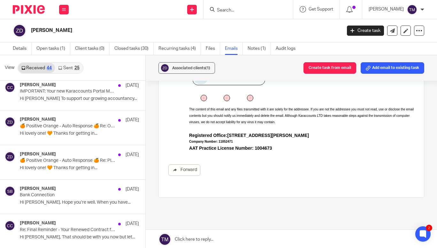
click at [248, 13] on form at bounding box center [250, 9] width 68 height 8
click at [246, 11] on input "Search" at bounding box center [245, 11] width 58 height 6
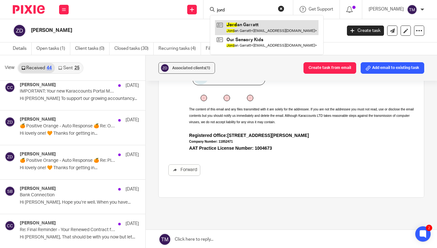
type input "jord"
click at [253, 22] on link at bounding box center [267, 27] width 104 height 15
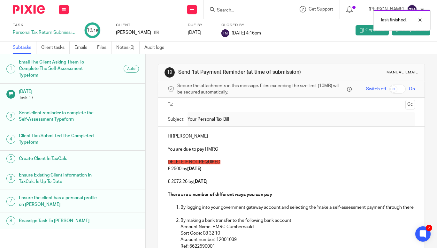
click at [234, 9] on div "Task finished." at bounding box center [325, 18] width 212 height 24
click at [240, 9] on div "Task finished." at bounding box center [325, 18] width 212 height 24
click at [422, 20] on div at bounding box center [415, 20] width 17 height 8
click at [248, 10] on input "Search" at bounding box center [245, 11] width 58 height 6
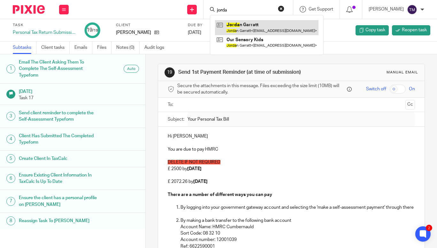
type input "jorda"
click at [254, 25] on link at bounding box center [267, 27] width 104 height 15
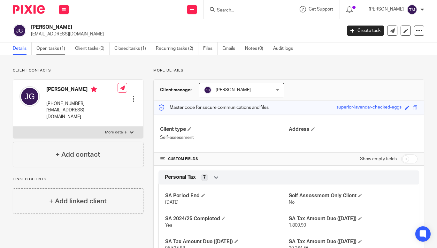
click at [48, 48] on link "Open tasks (1)" at bounding box center [53, 49] width 34 height 12
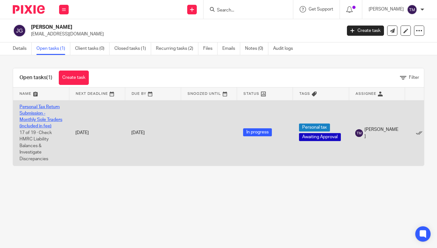
click at [39, 108] on link "Personal Tax Return Submission - Monthly Sole Traders (included in fee)" at bounding box center [40, 117] width 43 height 24
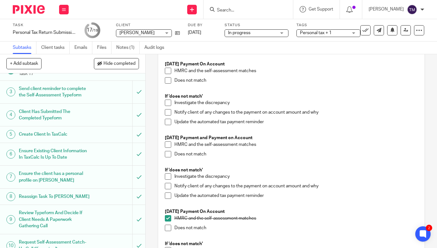
scroll to position [84, 0]
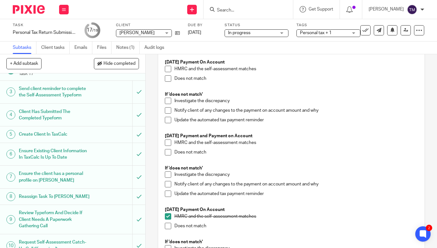
click at [166, 154] on span at bounding box center [168, 152] width 6 height 6
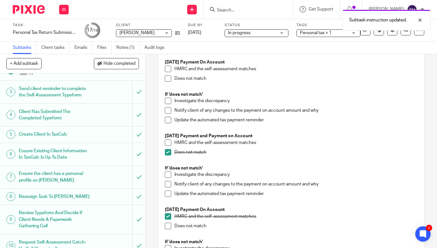
click at [168, 183] on span at bounding box center [168, 184] width 6 height 6
click at [167, 193] on span at bounding box center [168, 194] width 6 height 6
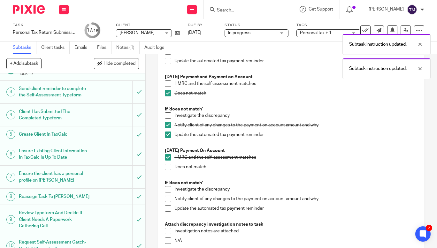
scroll to position [135, 0]
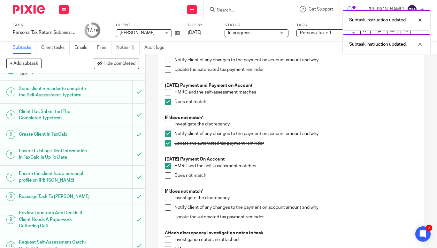
click at [166, 124] on span at bounding box center [168, 124] width 6 height 6
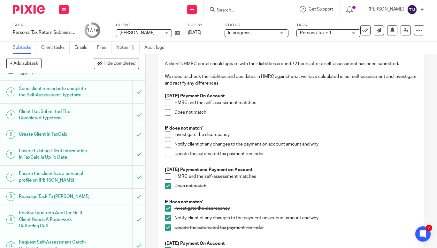
scroll to position [0, 0]
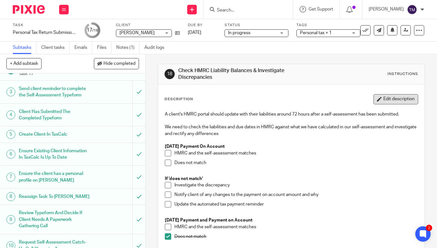
click at [386, 96] on button "Edit description" at bounding box center [396, 99] width 45 height 10
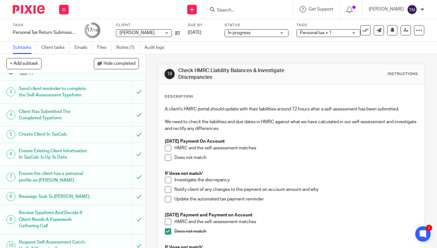
drag, startPoint x: 426, startPoint y: 107, endPoint x: 428, endPoint y: 111, distance: 4.1
click at [428, 111] on div "18 Check HMRC Liability Balances & Investigate Discrepancies Instructions Descr…" at bounding box center [292, 151] width 292 height 194
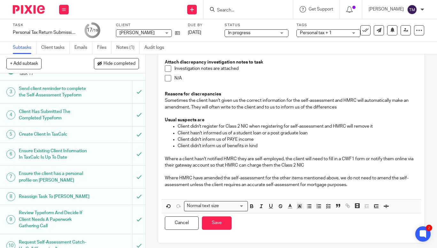
scroll to position [302, 0]
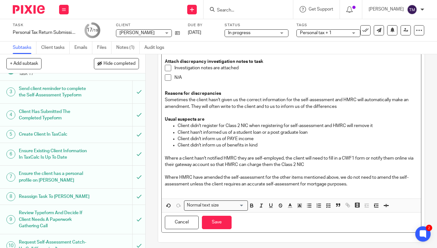
click at [365, 186] on p "Where HMRC have amended the self-assessment for the other items mentioned above…" at bounding box center [291, 181] width 253 height 13
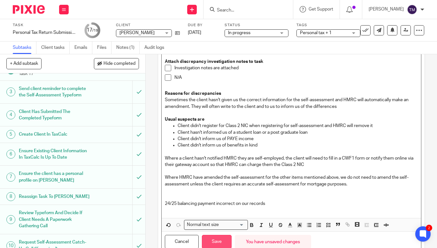
click at [214, 246] on button "Save" at bounding box center [217, 242] width 30 height 14
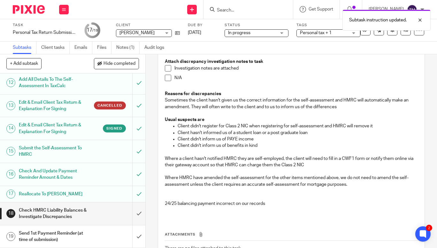
scroll to position [266, 0]
click at [130, 208] on input "submit" at bounding box center [72, 214] width 145 height 23
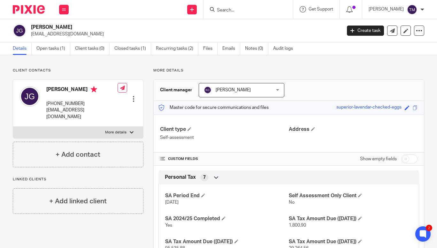
scroll to position [53, 0]
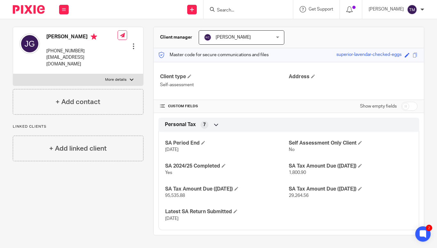
click at [233, 10] on input "Search" at bounding box center [245, 11] width 58 height 6
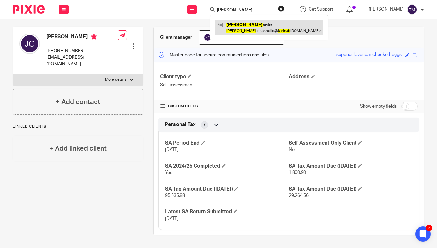
type input "karina b"
click at [259, 31] on link at bounding box center [269, 27] width 108 height 15
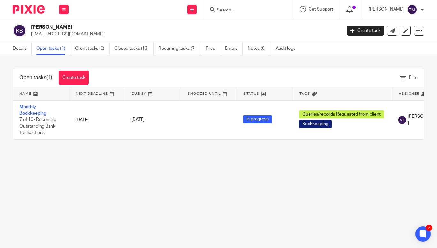
click at [251, 9] on input "Search" at bounding box center [245, 11] width 58 height 6
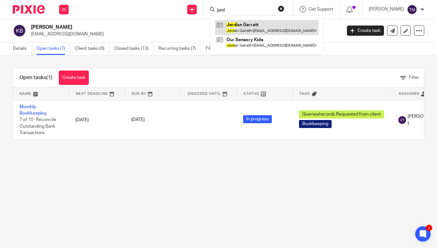
type input "jord"
click at [255, 25] on link at bounding box center [267, 27] width 104 height 15
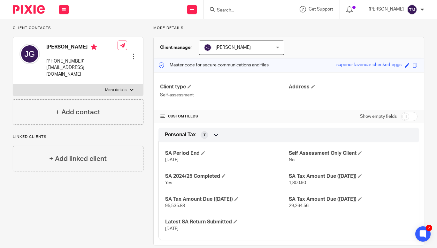
scroll to position [53, 0]
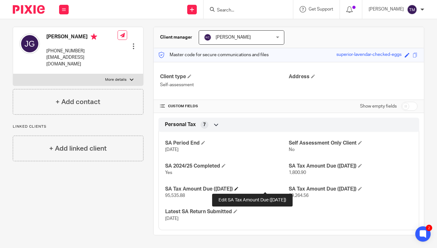
click at [238, 190] on span at bounding box center [237, 189] width 4 height 4
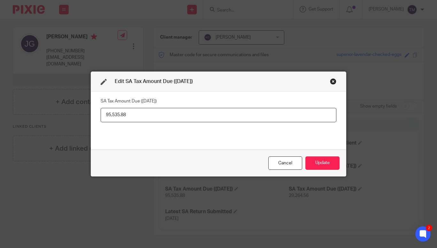
drag, startPoint x: 110, startPoint y: 114, endPoint x: 135, endPoint y: 117, distance: 24.5
click at [135, 117] on input "95,535.88" at bounding box center [219, 115] width 236 height 14
type input "95,742.88"
click at [317, 161] on button "Update" at bounding box center [323, 164] width 34 height 14
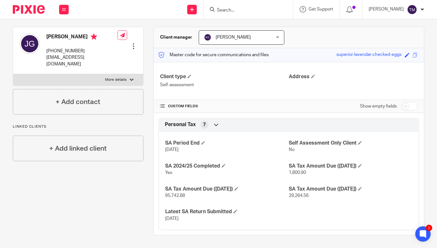
scroll to position [0, 0]
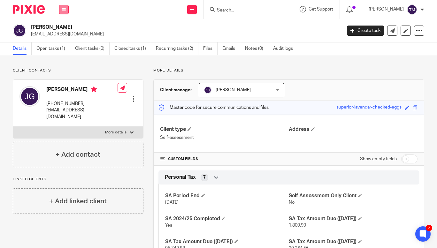
click at [63, 8] on icon at bounding box center [64, 10] width 4 height 4
click at [65, 75] on link "Settings" at bounding box center [63, 76] width 17 height 4
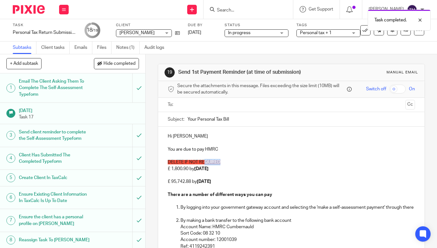
drag, startPoint x: 222, startPoint y: 161, endPoint x: 204, endPoint y: 161, distance: 18.9
click at [204, 161] on p "DELETE IF NOT REQUIRED" at bounding box center [291, 162] width 247 height 6
drag, startPoint x: 231, startPoint y: 167, endPoint x: 161, endPoint y: 159, distance: 69.8
click at [161, 159] on div "Hi [PERSON_NAME] You are due to pay HMRC DELETE IF NOT REQUIRED £ 1,800.90 by […" at bounding box center [291, 246] width 267 height 238
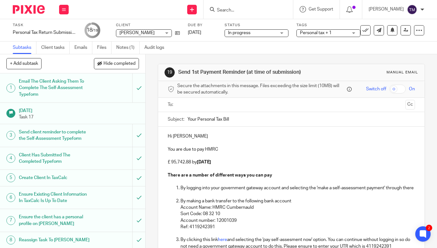
click at [191, 101] on input "text" at bounding box center [291, 104] width 223 height 7
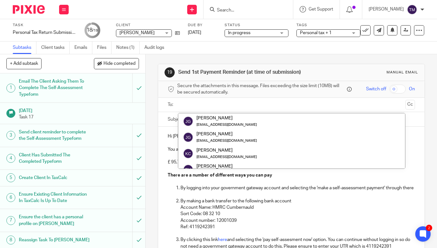
click at [204, 113] on ul "Jordan Garratt oursensorykids@gmail.com Jordan Garratt oursensorykids@gmail.com…" at bounding box center [292, 141] width 228 height 56
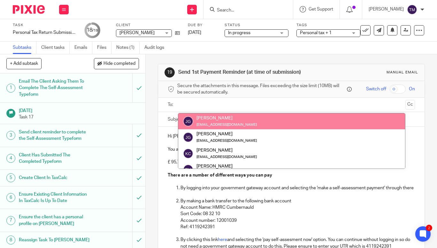
click at [207, 118] on div "[PERSON_NAME]" at bounding box center [227, 118] width 60 height 6
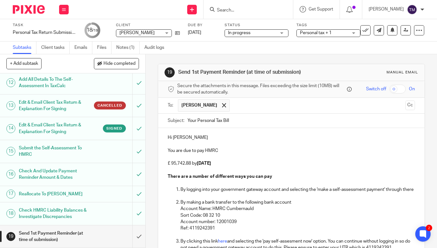
scroll to position [168, 0]
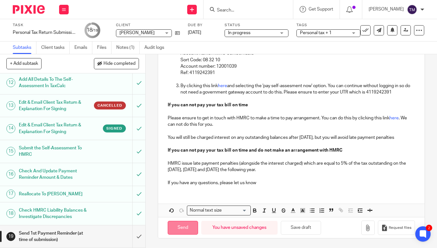
click at [182, 224] on input "Send" at bounding box center [183, 228] width 30 height 14
type input "Sent"
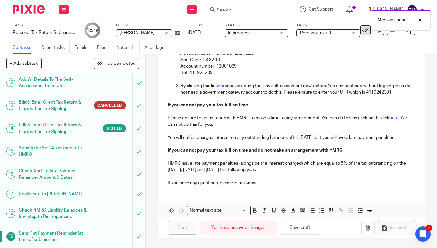
click at [363, 32] on icon at bounding box center [365, 30] width 6 height 6
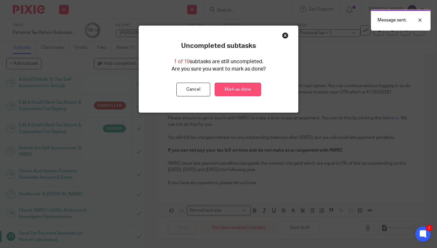
click at [224, 88] on link "Mark as done" at bounding box center [238, 90] width 46 height 14
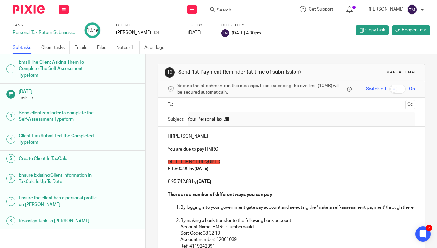
click at [255, 5] on form at bounding box center [250, 9] width 68 height 8
click at [251, 11] on input "Search" at bounding box center [245, 11] width 58 height 6
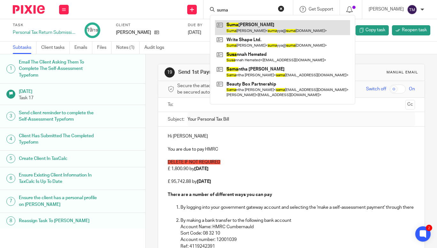
type input "suma"
click at [257, 30] on link at bounding box center [282, 27] width 135 height 15
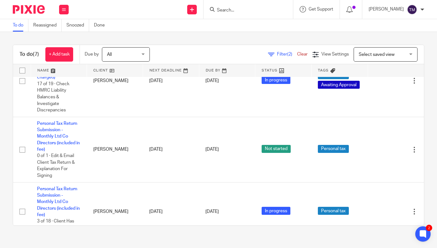
scroll to position [252, 0]
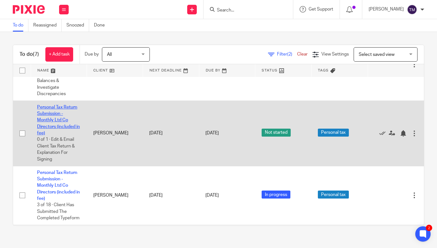
click at [58, 133] on link "Personal Tax Return Submission - Monthly Ltd Co Directors (included in fee)" at bounding box center [58, 120] width 43 height 30
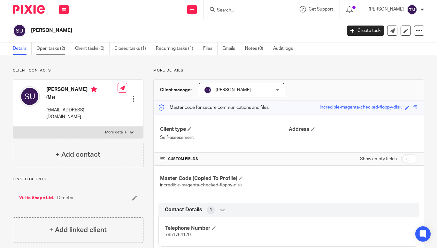
click at [59, 49] on link "Open tasks (2)" at bounding box center [53, 49] width 34 height 12
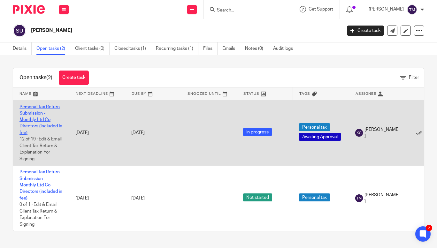
click at [42, 127] on link "Personal Tax Return Submission - Monthly Ltd Co Directors (included in fee)" at bounding box center [40, 120] width 43 height 30
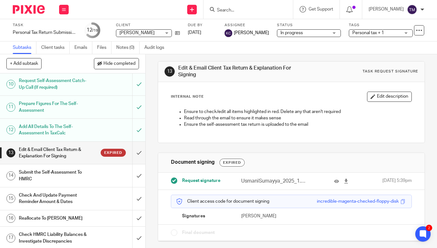
scroll to position [205, 0]
click at [130, 165] on input "submit" at bounding box center [72, 154] width 145 height 23
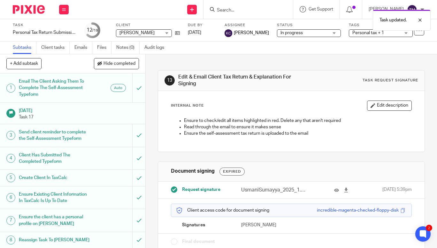
click at [248, 12] on div "Task updated." at bounding box center [325, 18] width 212 height 24
click at [423, 20] on div at bounding box center [415, 20] width 17 height 8
click at [237, 6] on form at bounding box center [250, 9] width 68 height 8
click at [237, 11] on input "Search" at bounding box center [245, 11] width 58 height 6
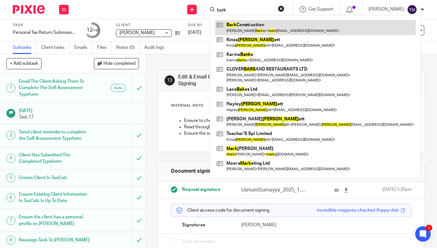
type input "bark"
click at [251, 28] on link at bounding box center [315, 27] width 201 height 15
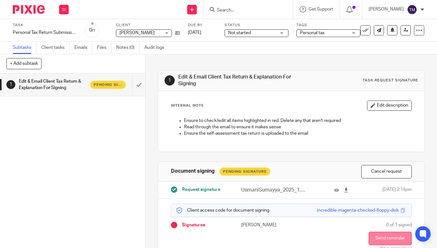
click at [381, 238] on button "Send reminder" at bounding box center [390, 238] width 43 height 13
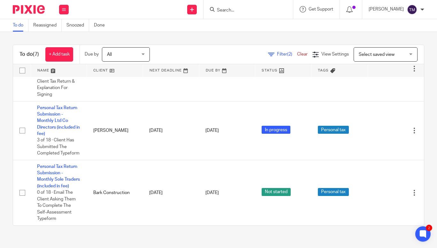
scroll to position [341, 0]
click at [239, 13] on input "Search" at bounding box center [245, 11] width 58 height 6
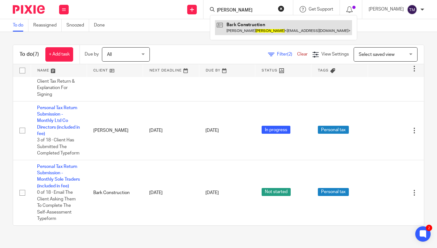
type input "barker"
click at [260, 24] on link at bounding box center [283, 27] width 137 height 15
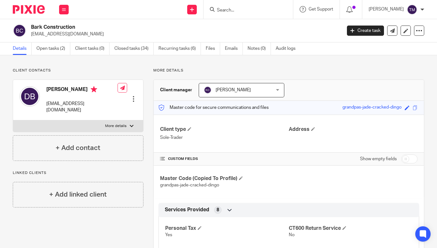
click at [240, 15] on div at bounding box center [248, 9] width 89 height 19
click at [57, 10] on div "Work Email Clients Team Reports Settings" at bounding box center [64, 9] width 22 height 19
click at [61, 10] on button at bounding box center [64, 10] width 10 height 10
click at [62, 11] on icon at bounding box center [64, 10] width 4 height 4
click at [61, 45] on li "Clients" at bounding box center [63, 48] width 17 height 9
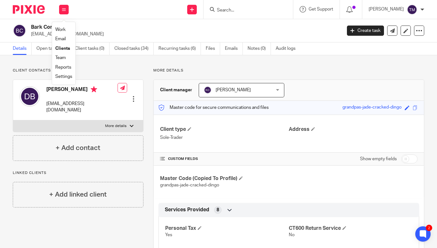
click at [58, 49] on link "Clients" at bounding box center [62, 48] width 15 height 4
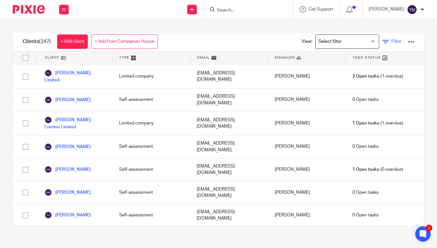
click at [383, 41] on icon at bounding box center [386, 42] width 6 height 6
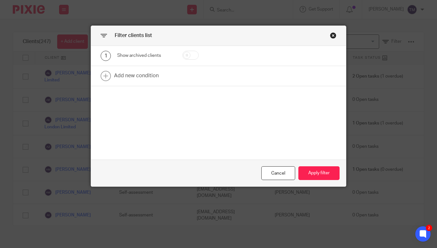
click at [193, 54] on input "checkbox" at bounding box center [191, 55] width 16 height 9
checkbox input "true"
click at [315, 171] on button "Apply filter" at bounding box center [319, 174] width 41 height 14
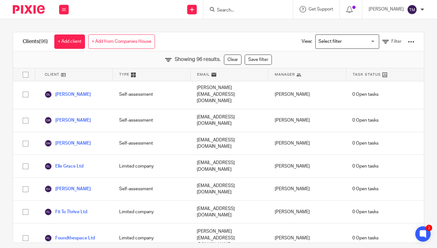
scroll to position [282, 0]
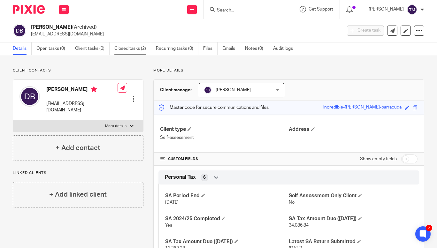
click at [132, 46] on link "Closed tasks (2)" at bounding box center [132, 49] width 37 height 12
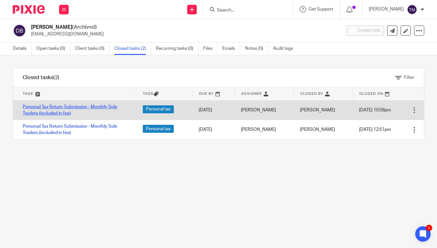
click at [89, 105] on link "Personal Tax Return Submission - Monthly Sole Traders (included in fee)" at bounding box center [70, 110] width 95 height 11
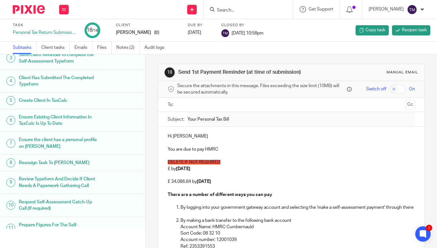
scroll to position [57, 0]
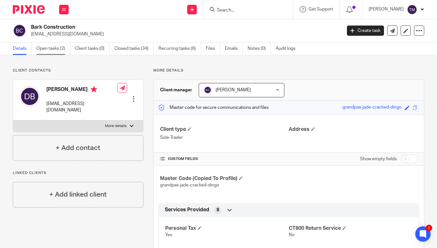
click at [47, 45] on link "Open tasks (2)" at bounding box center [53, 49] width 34 height 12
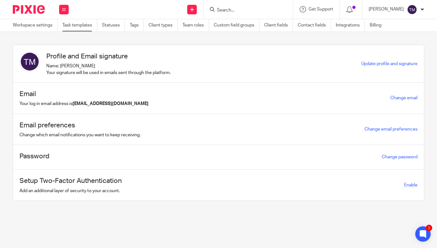
click at [83, 23] on link "Task templates" at bounding box center [79, 25] width 35 height 12
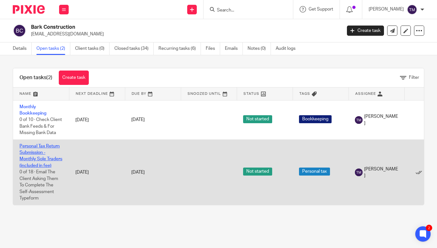
click at [32, 153] on link "Personal Tax Return Submission - Monthly Sole Traders (included in fee)" at bounding box center [40, 156] width 43 height 24
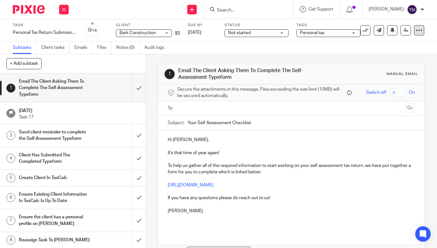
click at [416, 30] on icon at bounding box center [419, 30] width 6 height 6
click at [386, 85] on span "Delete" at bounding box center [380, 83] width 13 height 4
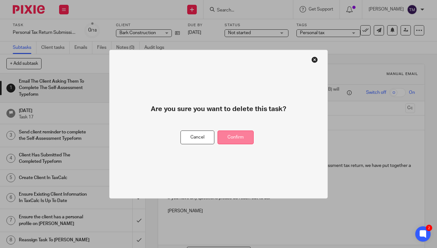
click at [245, 139] on button "Confirm" at bounding box center [236, 138] width 36 height 14
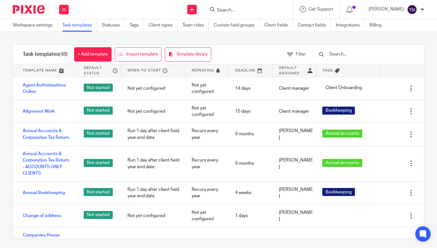
click at [355, 54] on input "text" at bounding box center [366, 54] width 74 height 7
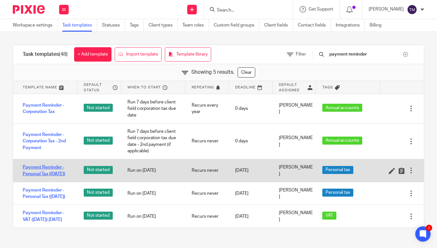
type input "payment reminder"
click at [52, 173] on link "Payment Reminder - Personal Tax ([DATE])" at bounding box center [47, 170] width 48 height 13
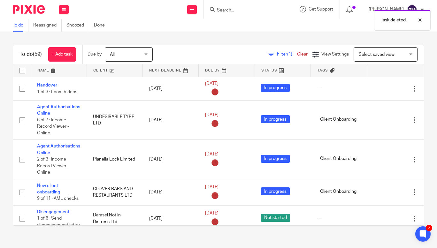
click at [247, 17] on div "Task deleted." at bounding box center [325, 18] width 212 height 24
click at [252, 11] on div "Task deleted." at bounding box center [325, 18] width 212 height 24
click at [424, 20] on div at bounding box center [415, 20] width 17 height 8
click at [233, 8] on input "Search" at bounding box center [245, 11] width 58 height 6
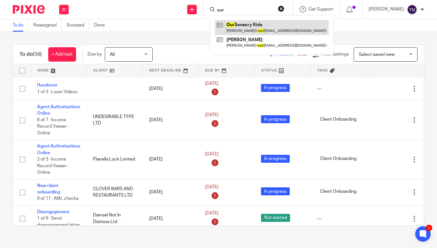
type input "our"
click at [264, 24] on link at bounding box center [272, 27] width 114 height 15
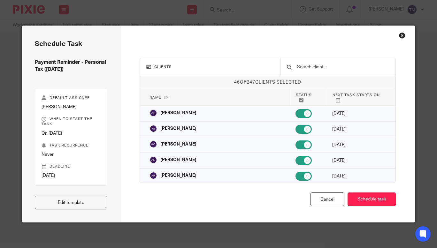
click at [346, 68] on input "text" at bounding box center [343, 67] width 92 height 7
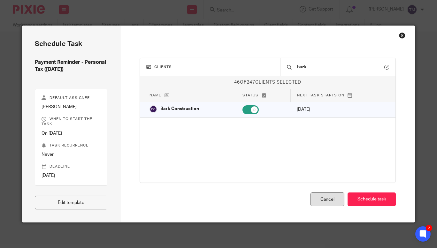
type input "bark"
click at [320, 202] on div "Cancel" at bounding box center [328, 200] width 34 height 14
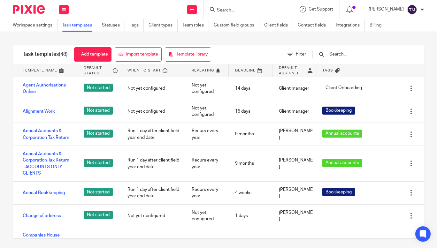
click at [343, 51] on input "text" at bounding box center [366, 54] width 74 height 7
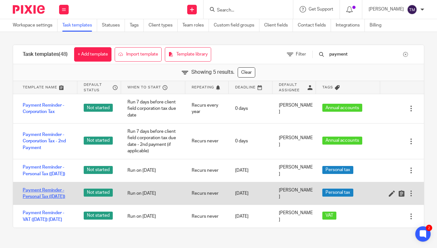
type input "payment"
click at [47, 198] on link "Payment Reminder - Personal Tax ([DATE])" at bounding box center [47, 193] width 48 height 13
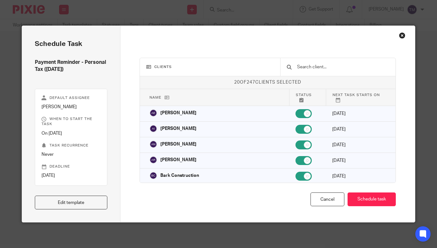
click at [333, 72] on div at bounding box center [337, 67] width 115 height 18
click at [334, 66] on input "text" at bounding box center [343, 67] width 92 height 7
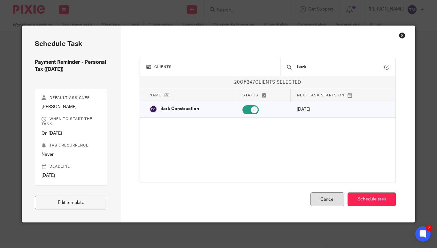
type input "bark"
click at [316, 200] on div "Cancel" at bounding box center [328, 200] width 34 height 14
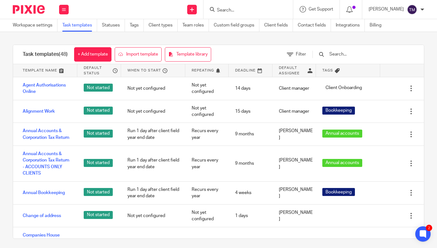
click at [351, 54] on input "text" at bounding box center [366, 54] width 74 height 7
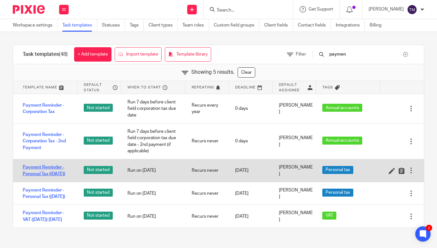
type input "paymen"
click at [53, 171] on link "Payment Reminder - Personal Tax (31st January 2026)" at bounding box center [47, 170] width 48 height 13
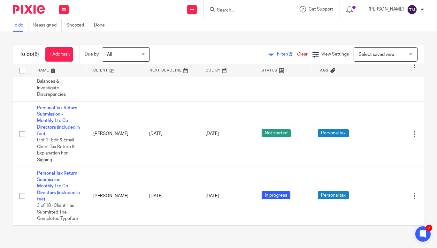
scroll to position [269, 0]
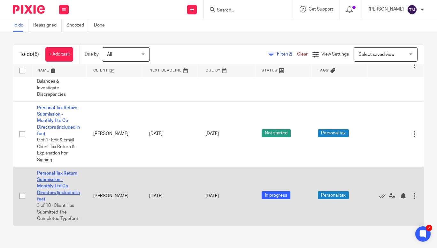
click at [62, 171] on link "Personal Tax Return Submission - Monthly Ltd Co Directors (included in fee)" at bounding box center [58, 186] width 43 height 30
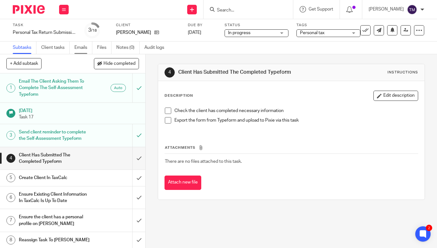
click at [82, 48] on link "Emails" at bounding box center [83, 48] width 18 height 12
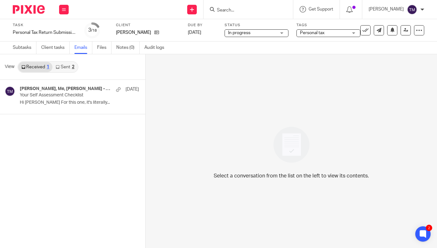
click at [58, 67] on icon at bounding box center [58, 67] width 4 height 4
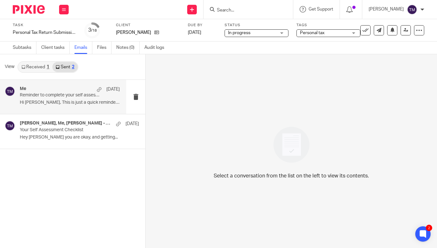
click at [52, 102] on p "Hi Lydia, This is just a quick reminder to..." at bounding box center [70, 102] width 100 height 5
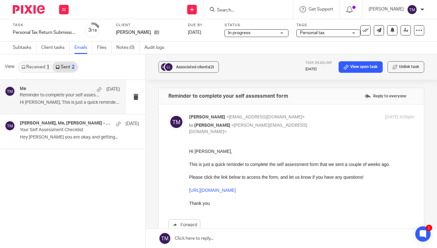
click at [30, 72] on div "Received 1 Sent 2" at bounding box center [48, 67] width 61 height 12
click at [37, 67] on link "Received 1" at bounding box center [35, 67] width 34 height 10
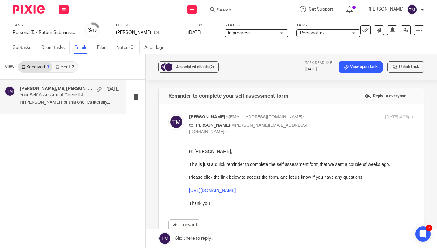
click at [46, 95] on p "Your Self Assessment Checklist" at bounding box center [60, 95] width 80 height 5
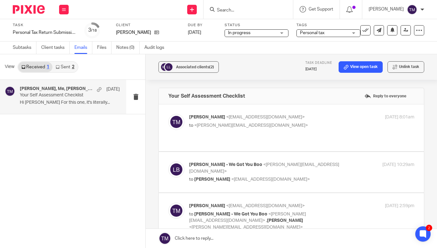
click at [61, 65] on link "Sent 2" at bounding box center [64, 67] width 25 height 10
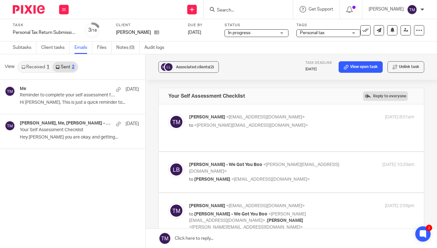
click at [383, 93] on label "Reply to everyone" at bounding box center [385, 96] width 45 height 10
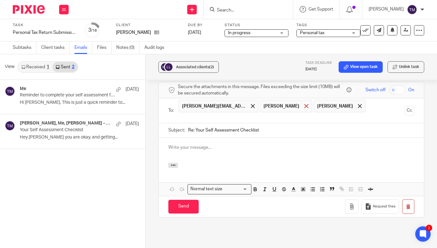
click at [304, 104] on span at bounding box center [306, 106] width 4 height 4
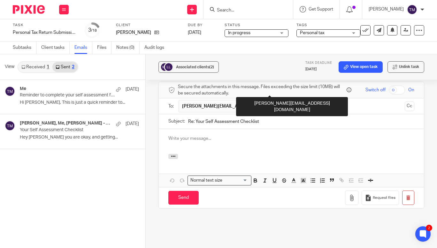
click at [304, 104] on span at bounding box center [306, 106] width 4 height 4
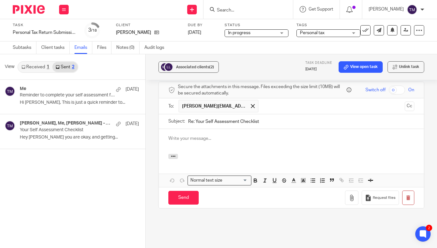
click at [185, 136] on p at bounding box center [291, 139] width 246 height 6
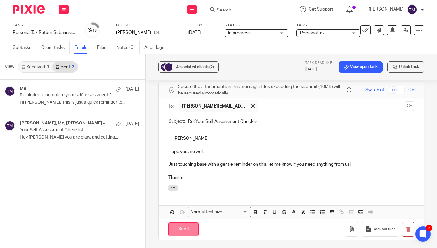
click at [178, 223] on input "Send" at bounding box center [183, 230] width 30 height 14
click at [384, 28] on body "Work Email Clients Team Reports Settings Work Email Clients Team Reports Settin…" at bounding box center [218, 124] width 437 height 248
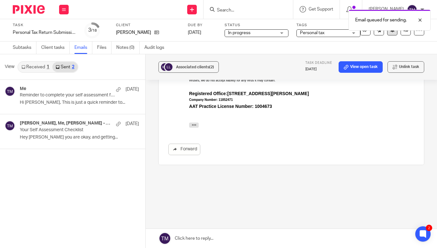
scroll to position [364, 0]
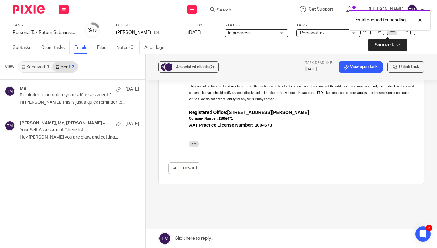
click at [390, 32] on icon at bounding box center [392, 29] width 5 height 5
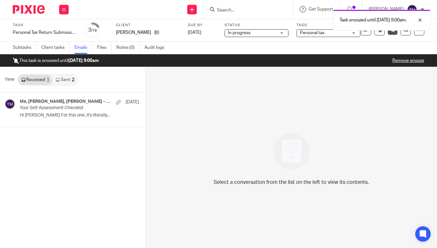
click at [258, 9] on div "Task snoozed until [DATE] 9:00am." at bounding box center [325, 18] width 212 height 24
click at [236, 11] on div "Task snoozed until [DATE] 9:00am." at bounding box center [325, 18] width 212 height 24
click at [421, 22] on div at bounding box center [415, 20] width 17 height 8
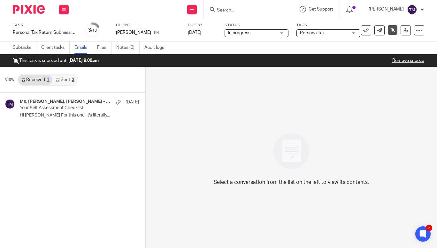
click at [232, 10] on input "Search" at bounding box center [245, 11] width 58 height 6
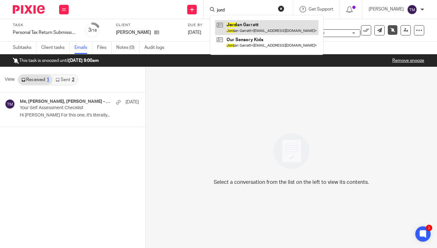
type input "jord"
click at [252, 26] on link at bounding box center [267, 27] width 104 height 15
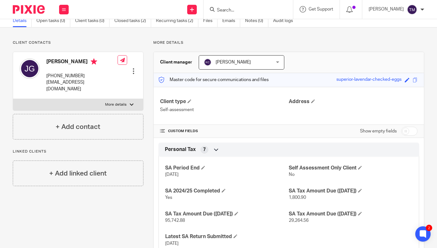
scroll to position [53, 0]
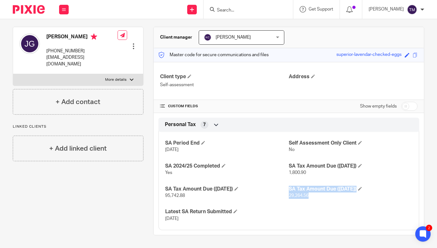
drag, startPoint x: 284, startPoint y: 196, endPoint x: 305, endPoint y: 198, distance: 20.9
click at [305, 198] on div "SA Period End [DATE] Self Assessment Only Client No SA 2024/25 Completed Yes SA…" at bounding box center [289, 178] width 261 height 103
click at [305, 198] on p "29,264.56" at bounding box center [351, 196] width 124 height 6
drag, startPoint x: 287, startPoint y: 196, endPoint x: 305, endPoint y: 196, distance: 18.5
click at [305, 196] on span "29,264.56" at bounding box center [299, 196] width 20 height 4
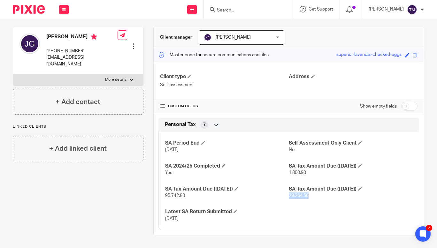
copy span "29,264.56"
drag, startPoint x: 164, startPoint y: 195, endPoint x: 183, endPoint y: 196, distance: 19.5
click at [183, 196] on span "95,742.88" at bounding box center [175, 196] width 20 height 4
copy span "95,742.88"
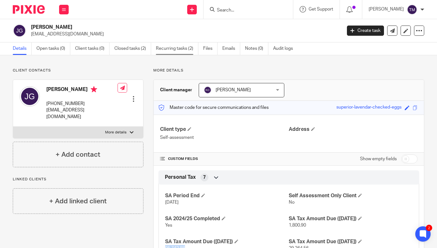
click at [167, 50] on link "Recurring tasks (2)" at bounding box center [177, 49] width 43 height 12
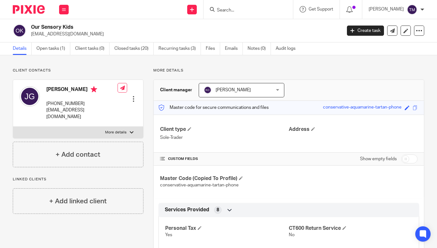
click at [408, 160] on input "checkbox" at bounding box center [409, 159] width 16 height 9
checkbox input "true"
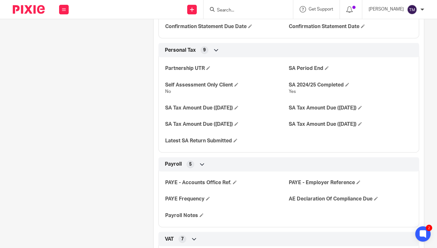
scroll to position [474, 0]
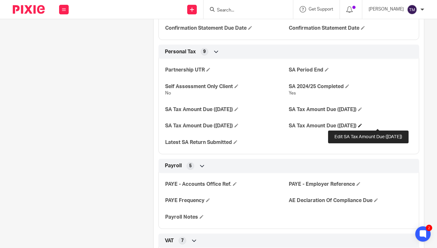
click at [362, 124] on span at bounding box center [360, 126] width 4 height 4
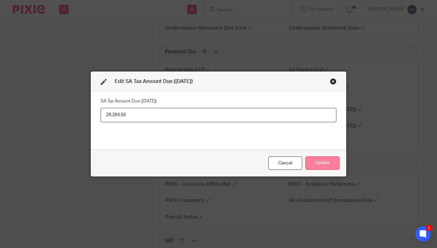
type input "29,264.56"
click at [317, 164] on button "Update" at bounding box center [323, 164] width 34 height 14
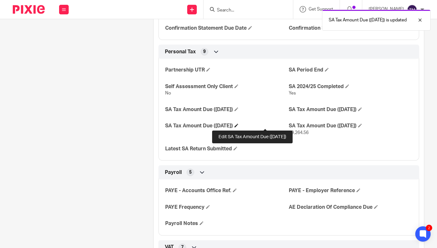
click at [238, 125] on span at bounding box center [237, 126] width 4 height 4
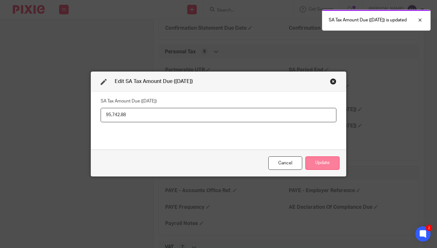
type input "95,742.88"
click at [326, 166] on button "Update" at bounding box center [323, 164] width 34 height 14
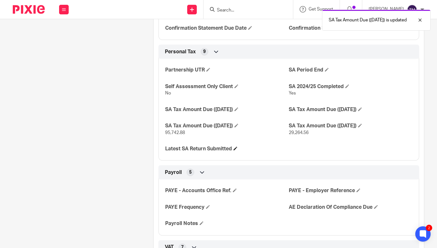
click at [234, 151] on h4 "Latest SA Return Submitted" at bounding box center [227, 149] width 124 height 7
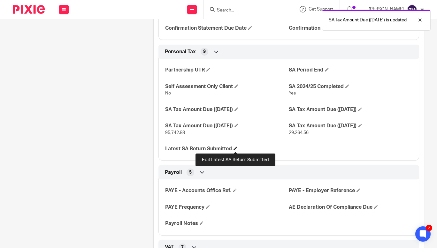
click at [235, 149] on span at bounding box center [236, 149] width 4 height 4
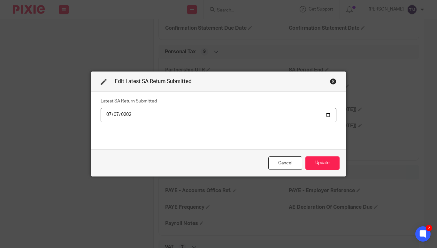
type input "2025-07-07"
click at [324, 166] on button "Update" at bounding box center [323, 164] width 34 height 14
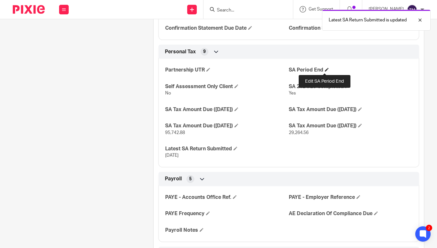
click at [325, 70] on span at bounding box center [327, 70] width 4 height 4
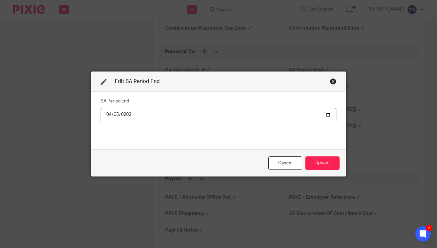
type input "2026-04-05"
click at [325, 163] on button "Update" at bounding box center [323, 164] width 34 height 14
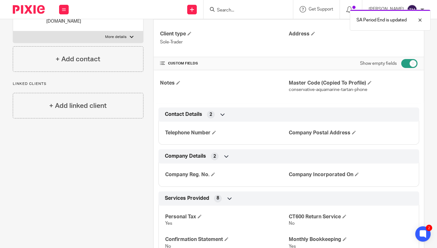
scroll to position [68, 0]
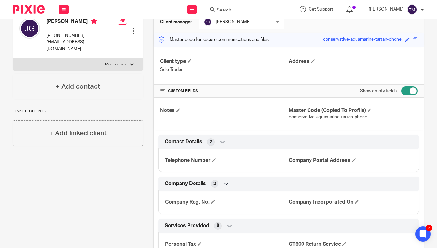
click at [264, 12] on input "Search" at bounding box center [245, 11] width 58 height 6
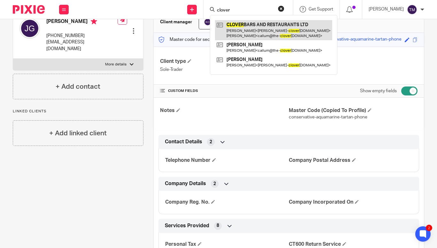
type input "clover"
click at [266, 25] on link at bounding box center [273, 30] width 117 height 20
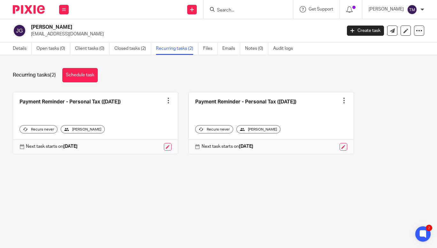
click at [167, 102] on div at bounding box center [168, 100] width 6 height 6
click at [139, 139] on span "Cancel schedule" at bounding box center [141, 141] width 34 height 4
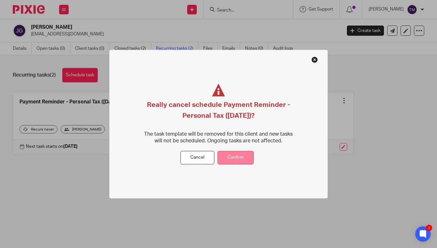
click at [239, 155] on button "Confirm" at bounding box center [236, 158] width 36 height 14
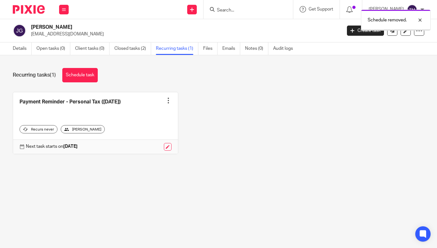
click at [167, 99] on div at bounding box center [168, 100] width 6 height 6
click at [147, 144] on button "Cancel schedule" at bounding box center [140, 141] width 51 height 8
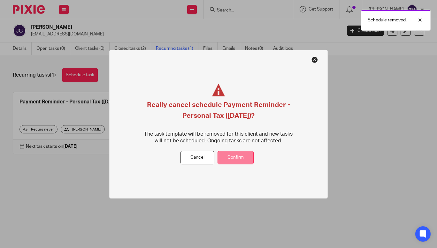
click at [243, 162] on button "Confirm" at bounding box center [236, 158] width 36 height 14
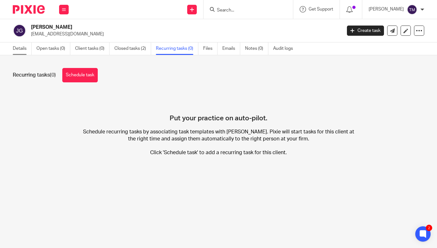
click at [21, 47] on link "Details" at bounding box center [22, 49] width 19 height 12
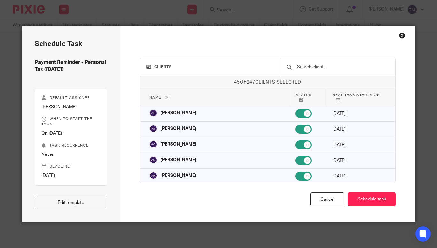
click at [323, 67] on input "text" at bounding box center [343, 67] width 92 height 7
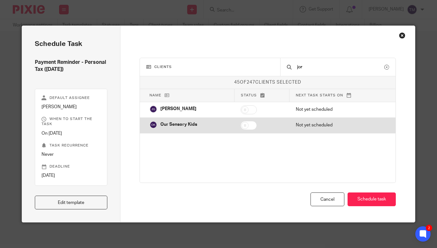
type input "jor"
click at [253, 123] on input "checkbox" at bounding box center [249, 125] width 16 height 9
checkbox input "true"
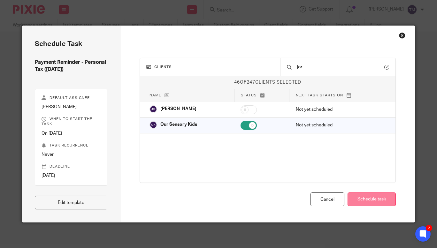
click at [363, 196] on button "Schedule task" at bounding box center [372, 200] width 48 height 14
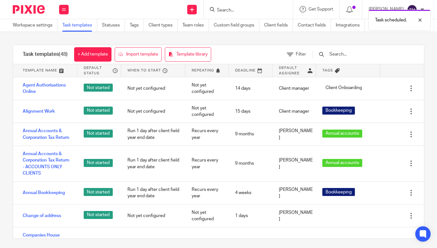
click at [355, 58] on input "text" at bounding box center [366, 54] width 74 height 7
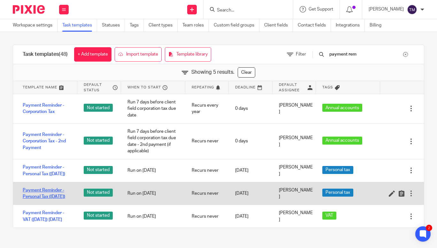
type input "payment rem"
click at [30, 200] on link "Payment Reminder - Personal Tax ([DATE])" at bounding box center [47, 193] width 48 height 13
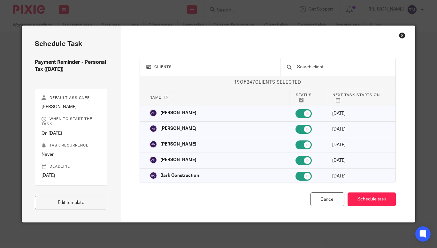
click at [335, 65] on input "text" at bounding box center [343, 67] width 92 height 7
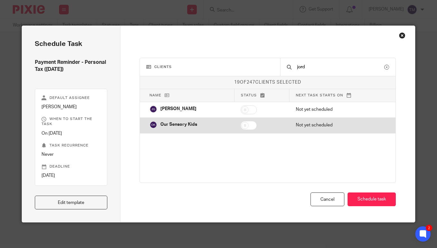
type input "jord"
click at [249, 124] on input "checkbox" at bounding box center [249, 125] width 16 height 9
checkbox input "true"
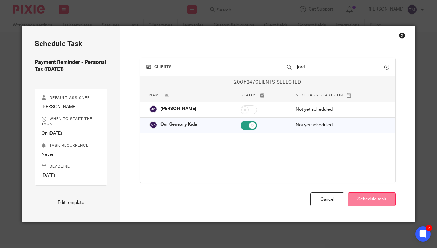
click at [367, 198] on button "Schedule task" at bounding box center [372, 200] width 48 height 14
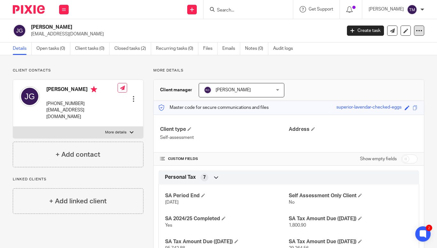
click at [416, 29] on icon at bounding box center [419, 30] width 6 height 6
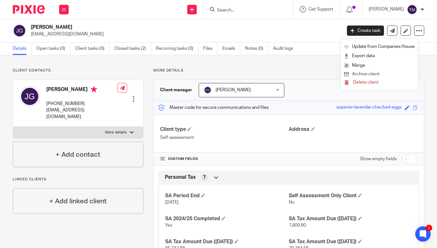
click at [362, 73] on button "Archive client" at bounding box center [379, 74] width 71 height 8
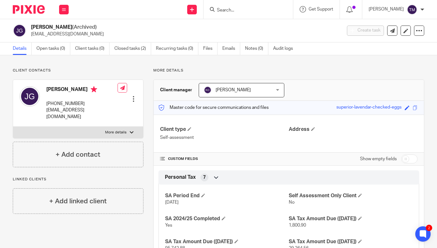
click at [245, 10] on input "Search" at bounding box center [245, 11] width 58 height 6
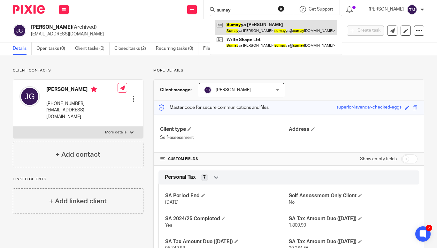
type input "sumay"
click at [257, 23] on link at bounding box center [276, 27] width 122 height 15
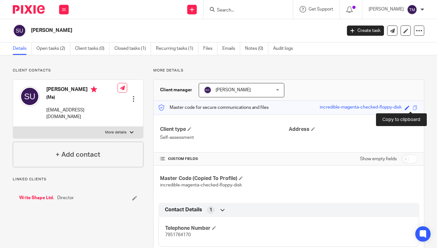
click at [413, 108] on span at bounding box center [415, 107] width 5 height 5
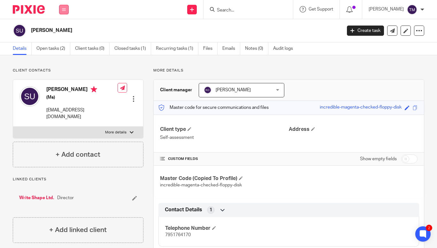
click at [66, 9] on icon at bounding box center [64, 10] width 4 height 4
click at [66, 29] on link "Work" at bounding box center [60, 29] width 10 height 4
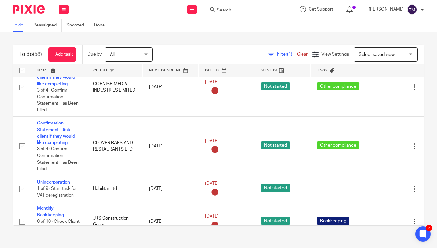
scroll to position [1177, 0]
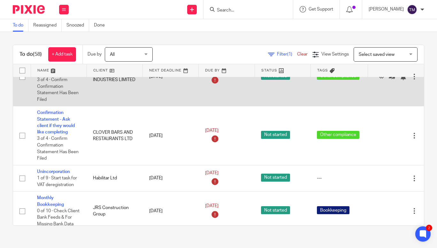
click at [55, 106] on td "Confirmation Statement - Ask client if they would like completing 3 of 4 · Conf…" at bounding box center [59, 76] width 56 height 59
click at [52, 76] on link "Confirmation Statement - Ask client if they would like completing" at bounding box center [56, 64] width 38 height 24
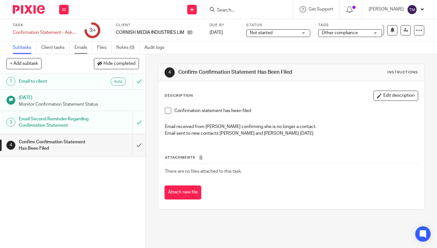
click at [83, 49] on link "Emails" at bounding box center [83, 48] width 18 height 12
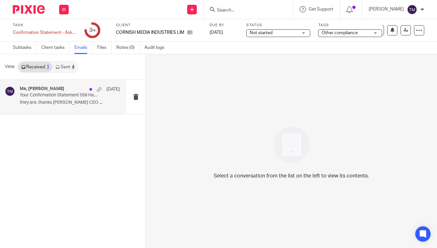
click at [58, 94] on p "Your Confirmation Statement Still Hasn't Been Filed" at bounding box center [60, 95] width 80 height 5
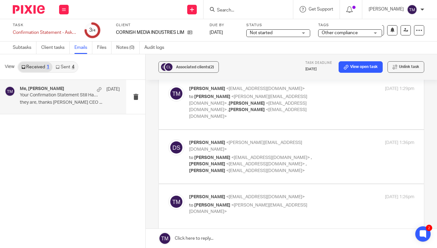
scroll to position [178, 0]
click at [331, 140] on p "[PERSON_NAME] <[EMAIL_ADDRESS][DOMAIN_NAME]>" at bounding box center [264, 146] width 150 height 13
checkbox input "true"
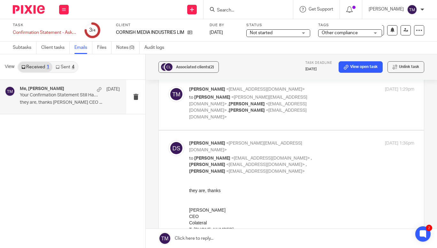
scroll to position [0, 0]
click at [351, 88] on label at bounding box center [291, 104] width 265 height 54
click at [168, 86] on input "checkbox" at bounding box center [168, 86] width 0 height 0
checkbox input "true"
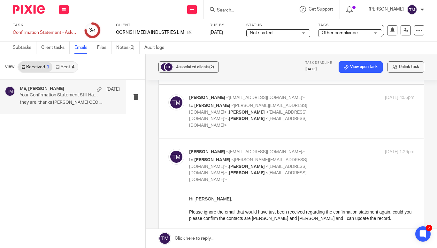
scroll to position [113, 0]
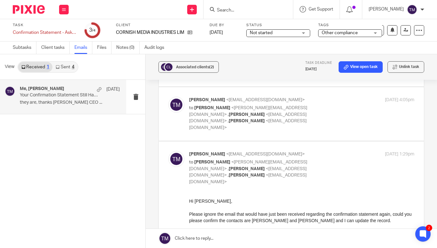
click at [63, 66] on link "Sent 4" at bounding box center [64, 67] width 25 height 10
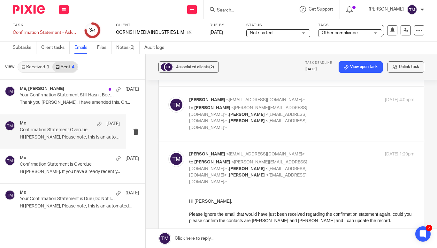
click at [71, 132] on p "Confirmation Statement Overdue" at bounding box center [60, 130] width 80 height 5
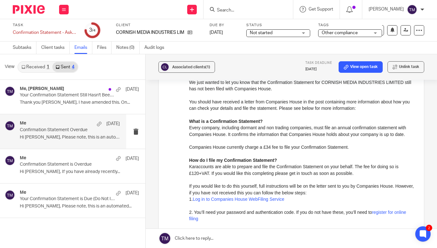
scroll to position [0, 0]
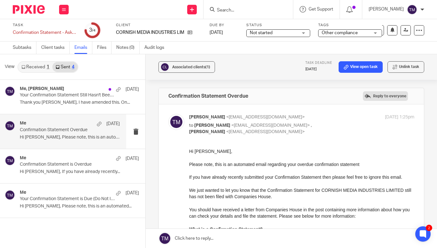
click at [375, 98] on label "Reply to everyone" at bounding box center [385, 96] width 45 height 10
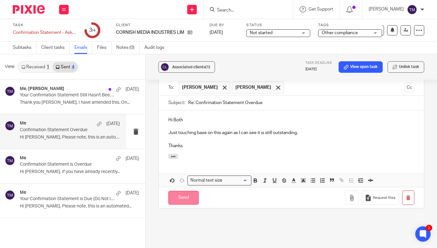
click at [187, 198] on input "Send" at bounding box center [183, 198] width 30 height 14
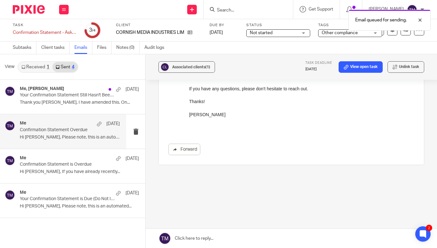
scroll to position [310, 0]
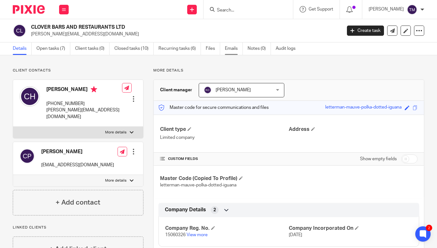
click at [230, 50] on link "Emails" at bounding box center [234, 49] width 18 height 12
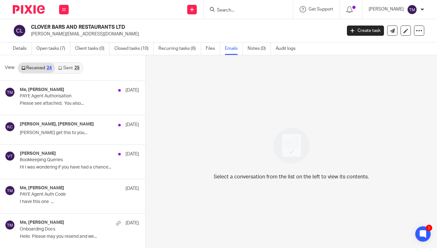
click at [66, 65] on link "Sent 25" at bounding box center [68, 68] width 27 height 10
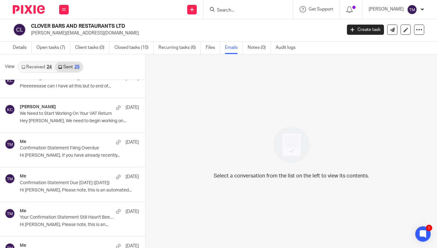
scroll to position [123, 0]
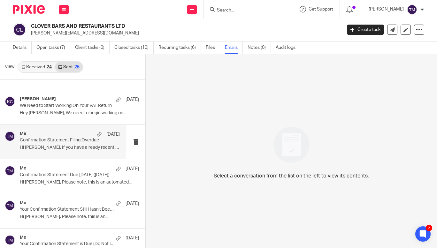
click at [44, 148] on p "Hi Charlie, If you have already recently..." at bounding box center [70, 147] width 100 height 5
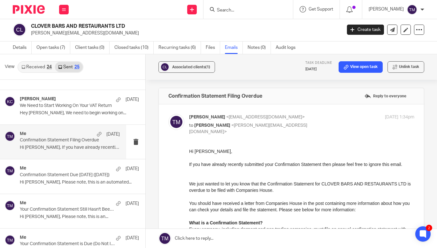
scroll to position [0, 0]
click at [383, 95] on label "Reply to everyone" at bounding box center [385, 96] width 45 height 10
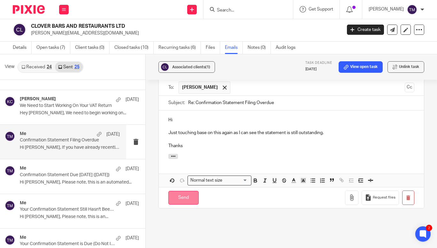
click at [187, 202] on input "Send" at bounding box center [183, 198] width 30 height 14
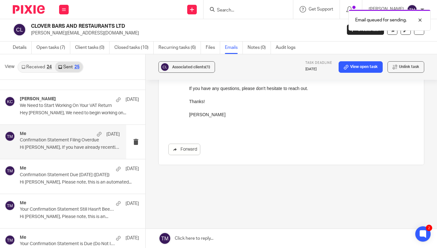
scroll to position [304, 0]
click at [239, 12] on div "Email queued for sending." at bounding box center [325, 18] width 212 height 24
click at [420, 20] on div at bounding box center [415, 20] width 17 height 8
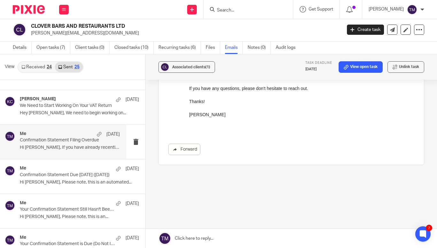
click at [245, 12] on input "Search" at bounding box center [245, 11] width 58 height 6
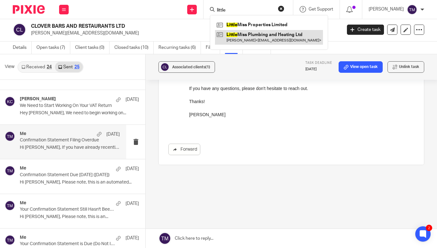
type input "little"
click at [256, 37] on link at bounding box center [269, 37] width 108 height 15
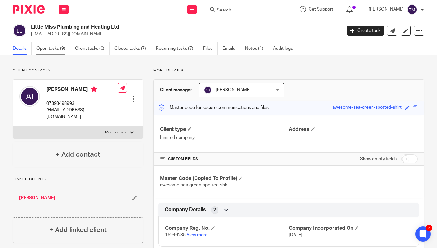
click at [45, 48] on link "Open tasks (9)" at bounding box center [53, 49] width 34 height 12
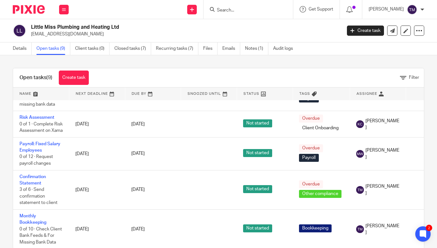
scroll to position [178, 0]
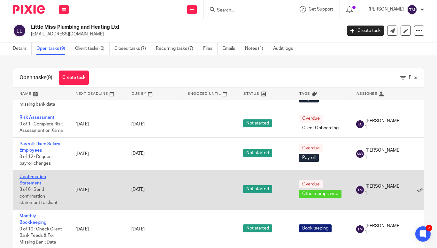
click at [30, 175] on link "Confirmation Statement" at bounding box center [32, 180] width 27 height 11
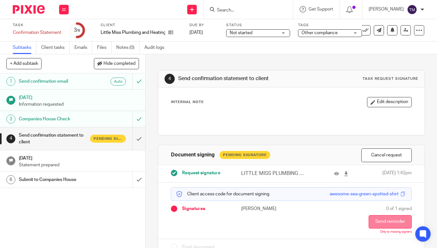
click at [375, 222] on button "Send reminder" at bounding box center [390, 221] width 43 height 13
click at [260, 11] on input "Search" at bounding box center [245, 11] width 58 height 6
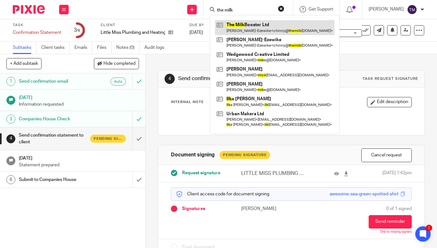
type input "the milk"
click at [263, 28] on link at bounding box center [275, 27] width 120 height 15
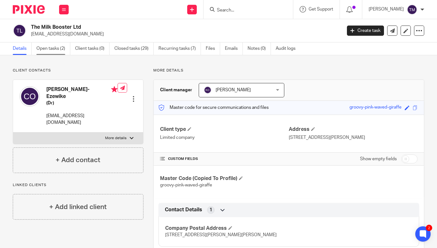
click at [51, 51] on link "Open tasks (2)" at bounding box center [53, 49] width 34 height 12
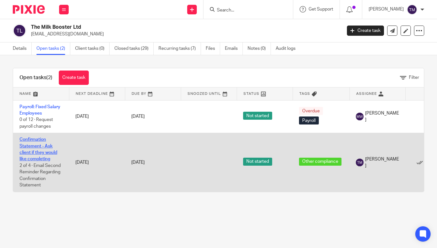
click at [44, 148] on link "Confirmation Statement - Ask client if they would like completing" at bounding box center [38, 149] width 38 height 24
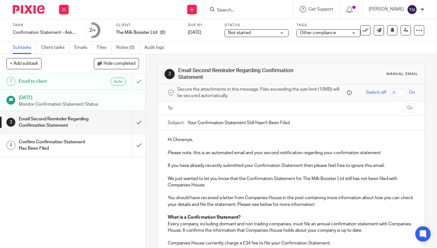
click at [114, 151] on div "Confirm Confirmation Statement Has Been Filed" at bounding box center [72, 145] width 107 height 16
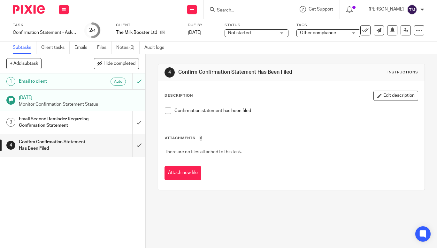
click at [166, 109] on span at bounding box center [168, 111] width 6 height 6
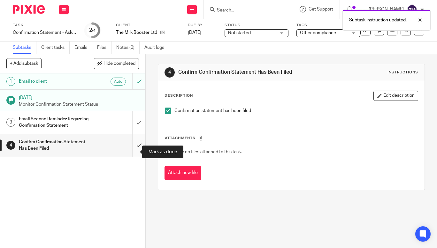
click at [134, 152] on input "submit" at bounding box center [72, 145] width 145 height 23
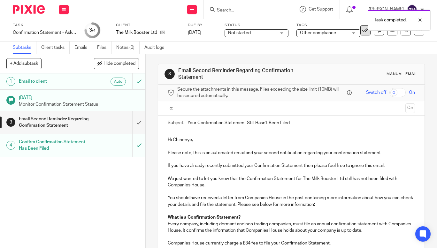
click at [364, 31] on button at bounding box center [366, 30] width 10 height 10
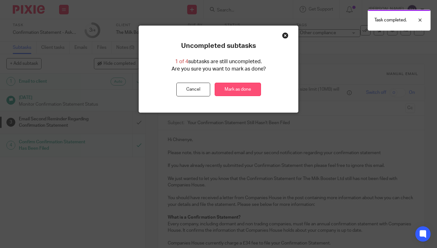
click at [226, 94] on link "Mark as done" at bounding box center [238, 90] width 46 height 14
